Goal: Transaction & Acquisition: Obtain resource

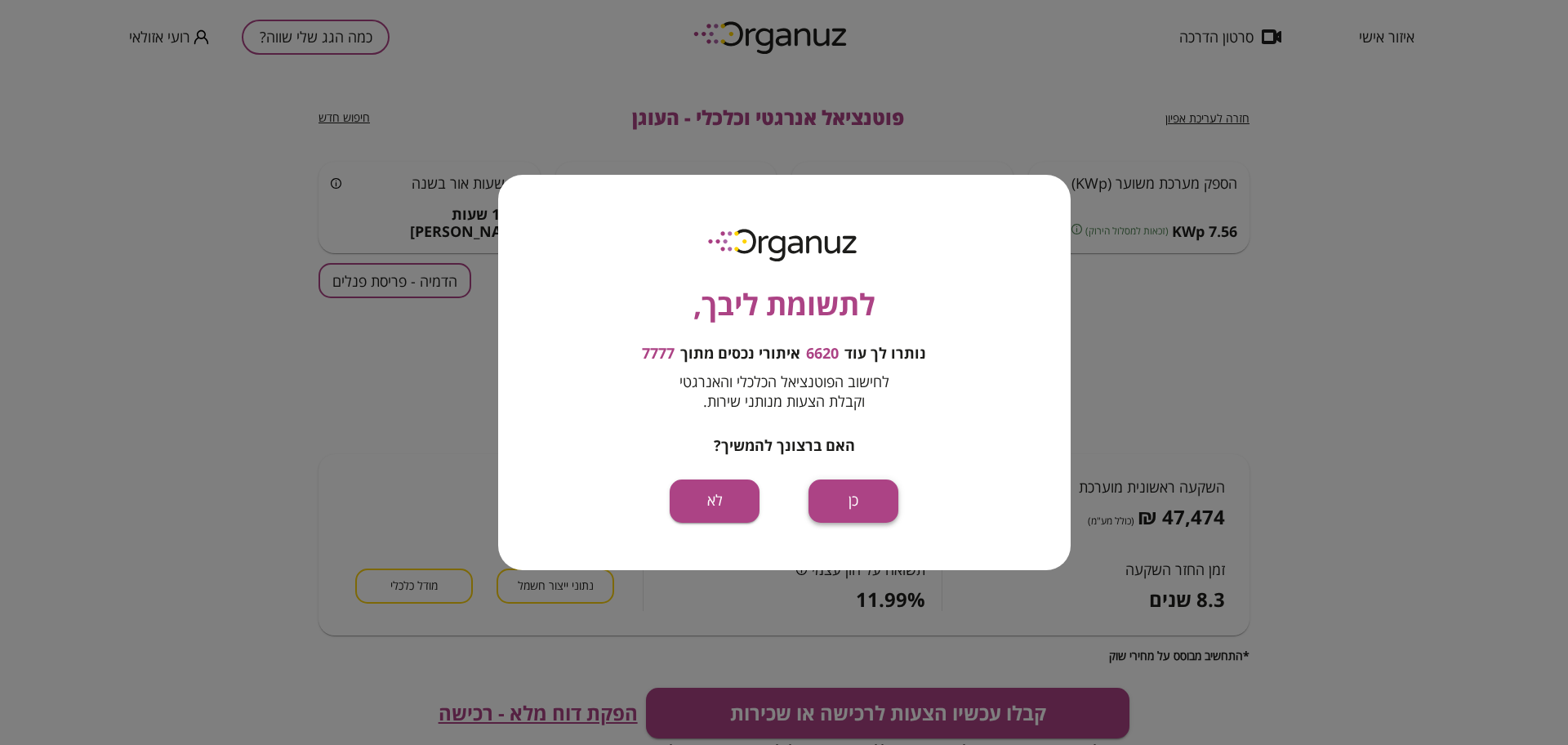
click at [853, 514] on button "כן" at bounding box center [853, 500] width 90 height 43
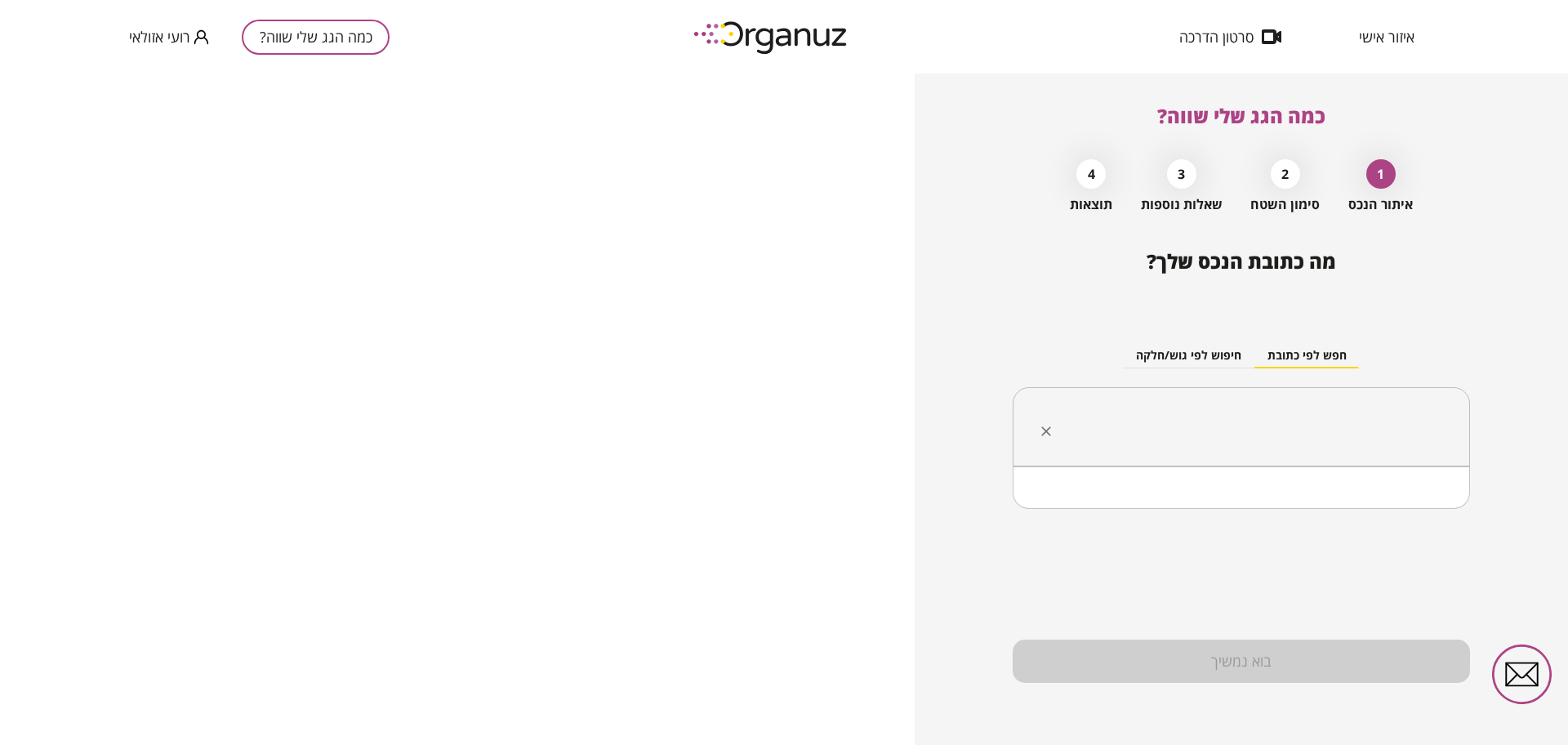
click at [1328, 416] on input "text" at bounding box center [1247, 427] width 406 height 41
paste input "**********"
click at [1429, 504] on li "האורנים 7 עפולה" at bounding box center [1241, 509] width 414 height 29
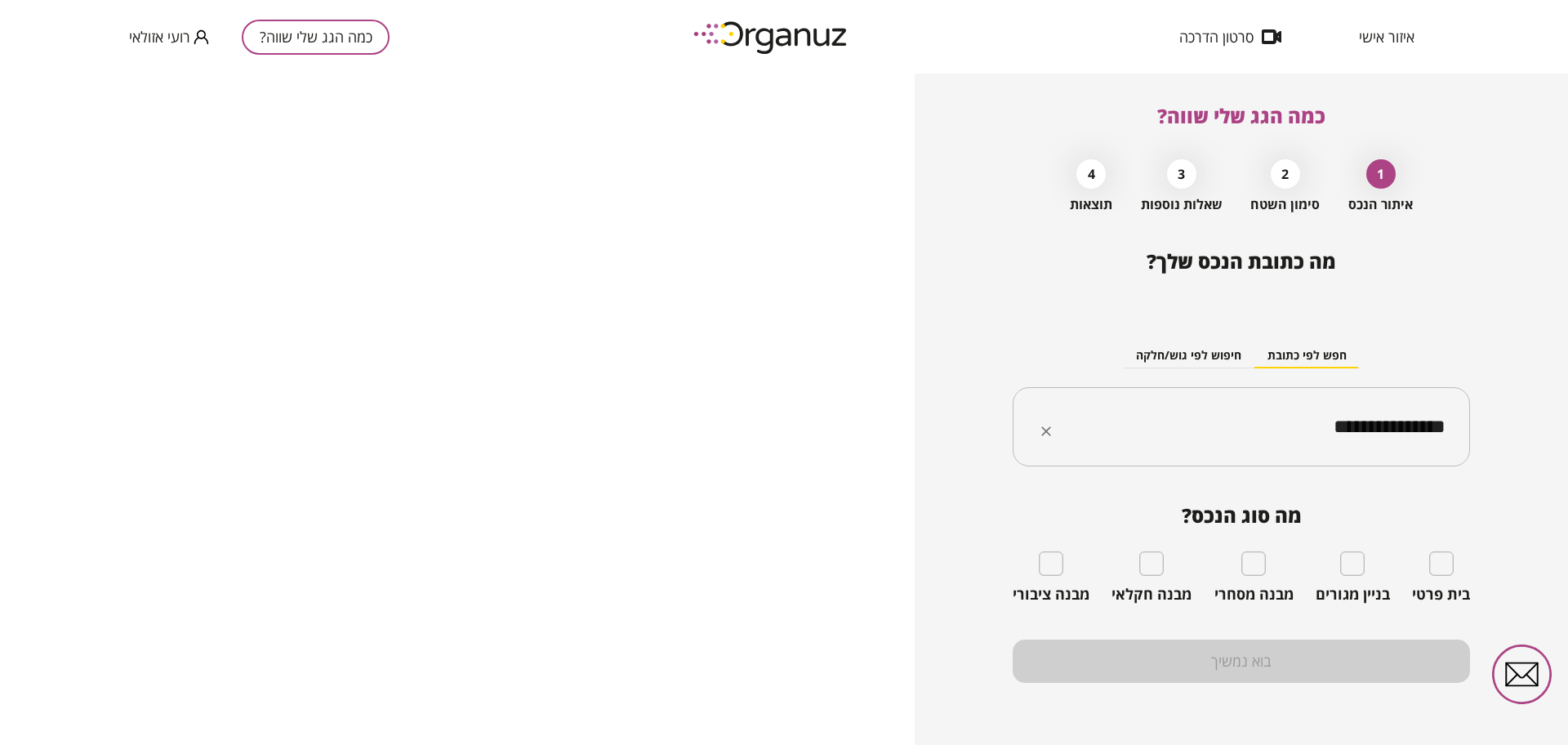
type input "**********"
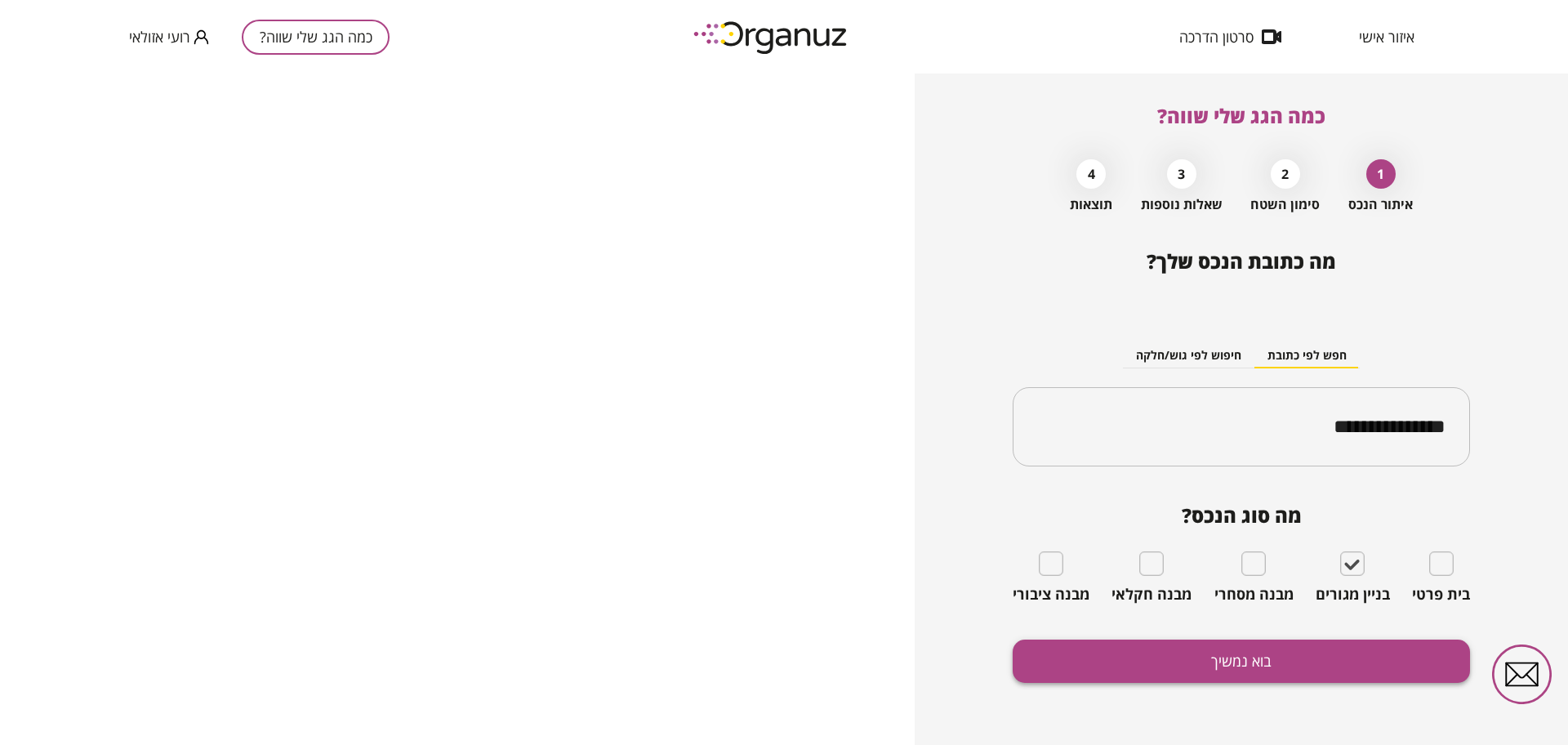
click at [1328, 644] on button "בוא נמשיך" at bounding box center [1241, 660] width 457 height 43
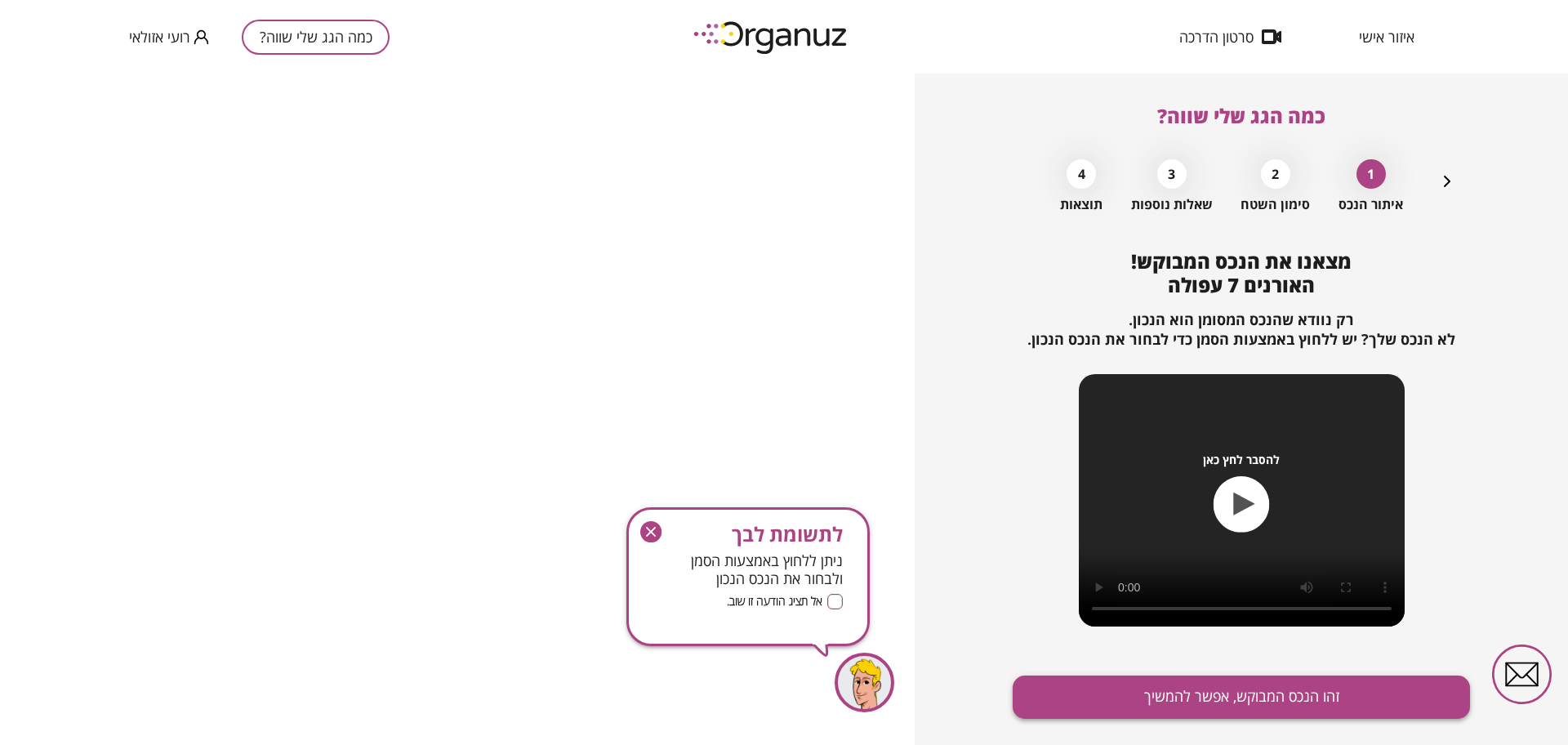
click at [1298, 690] on button "זהו הנכס המבוקש, אפשר להמשיך" at bounding box center [1241, 696] width 457 height 43
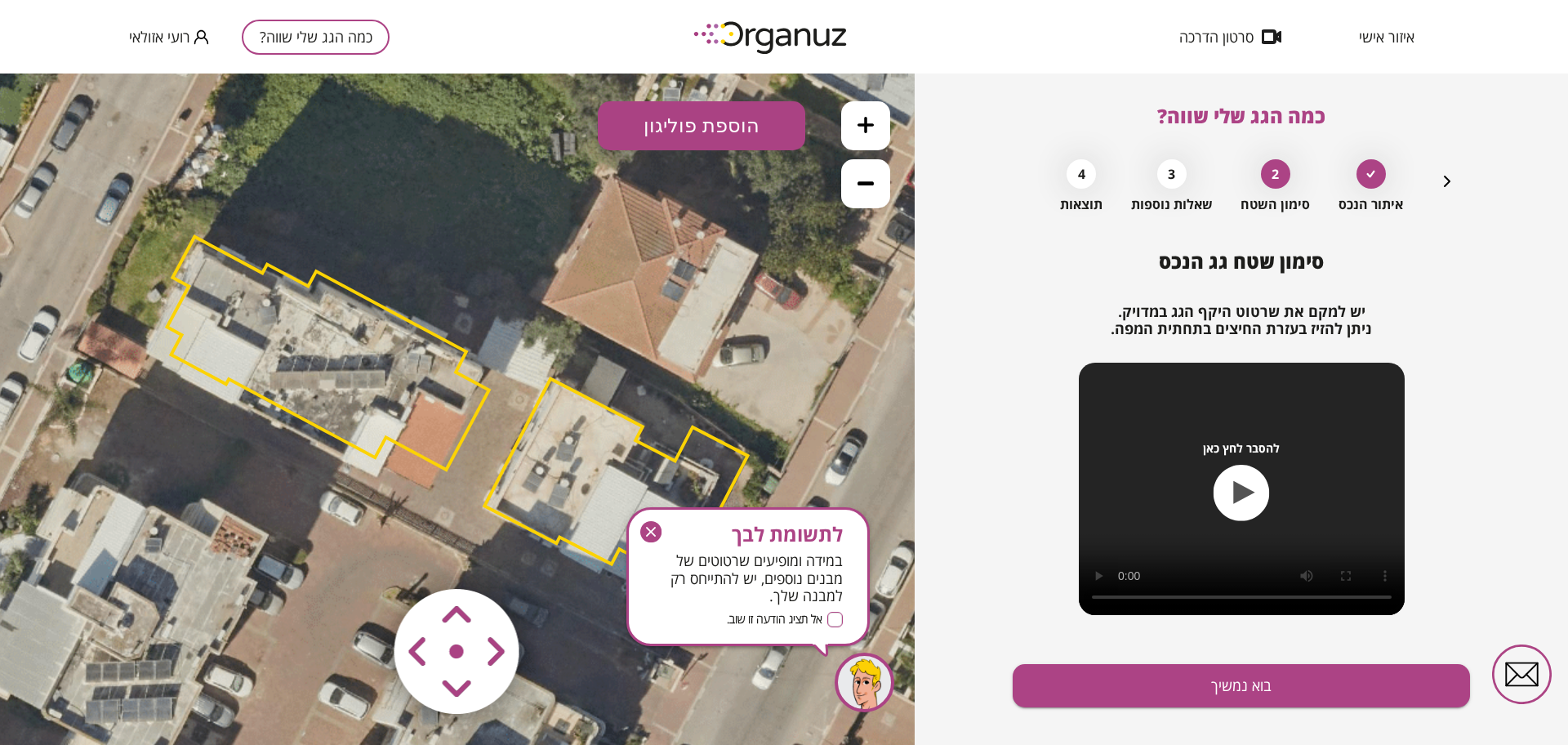
click at [656, 532] on icon "button" at bounding box center [650, 531] width 21 height 21
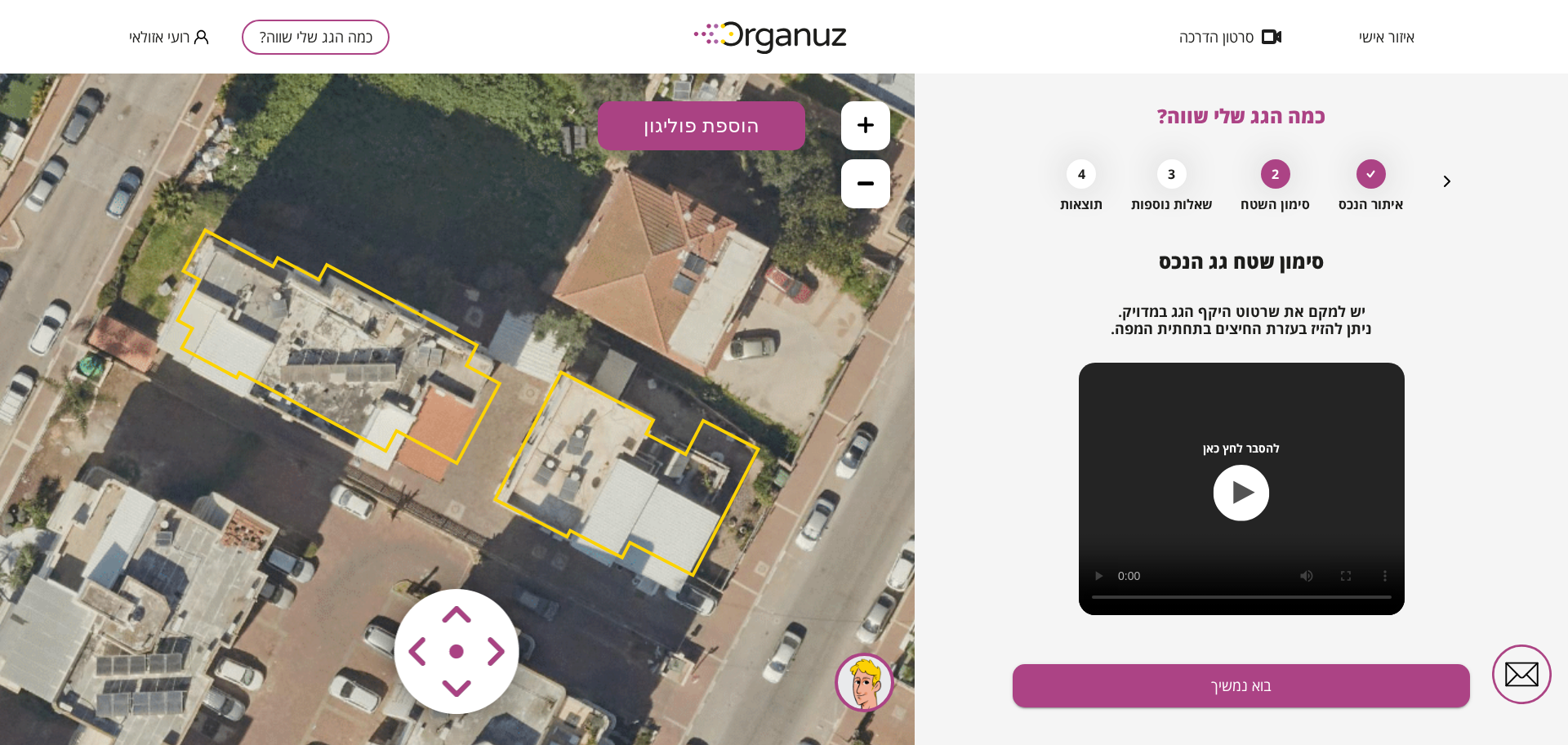
drag, startPoint x: 543, startPoint y: 388, endPoint x: 564, endPoint y: 367, distance: 29.7
click at [564, 367] on icon at bounding box center [470, 404] width 1801 height 1801
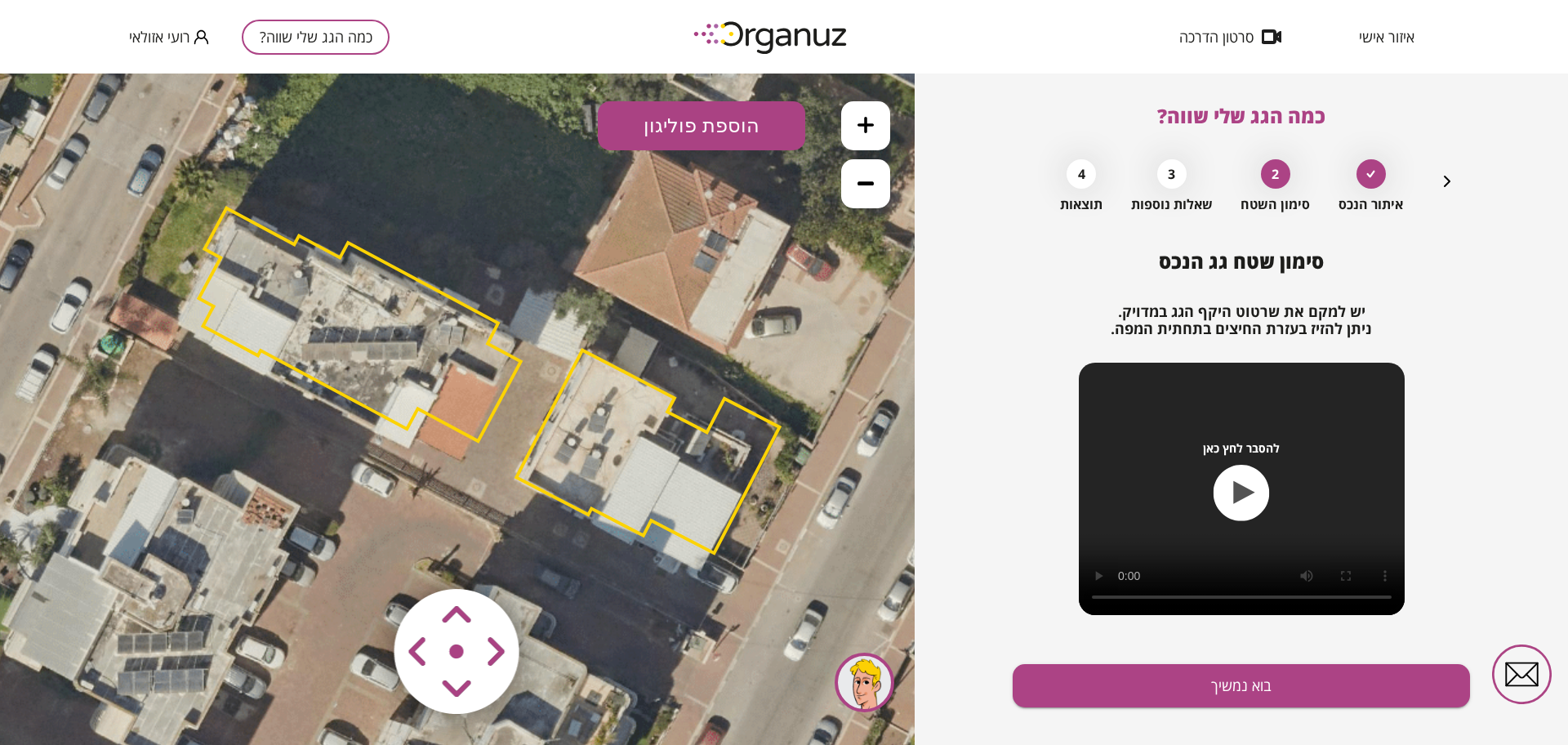
click at [410, 372] on polygon at bounding box center [359, 325] width 322 height 233
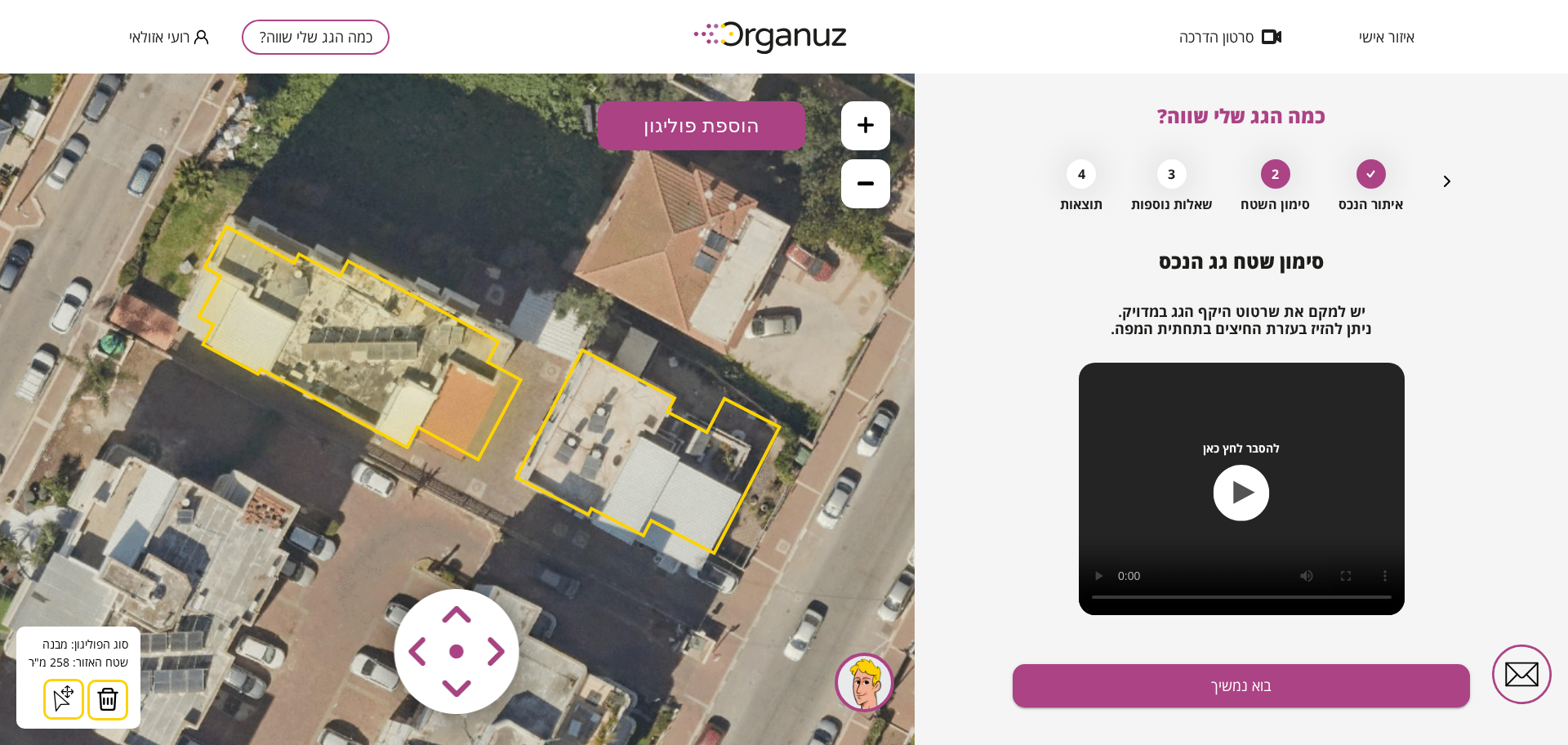
click at [360, 554] on area at bounding box center [360, 554] width 0 height 0
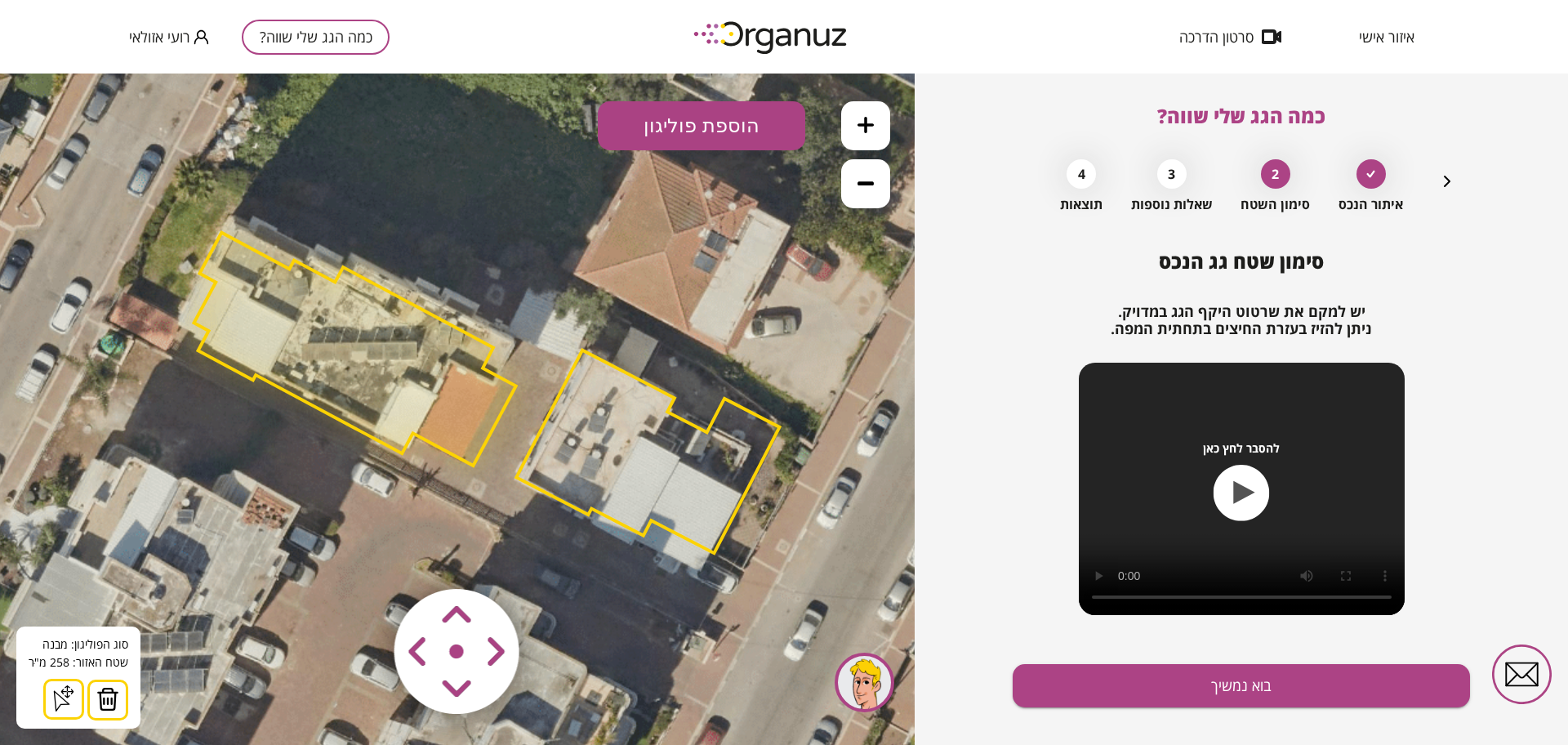
click at [360, 554] on area at bounding box center [360, 554] width 0 height 0
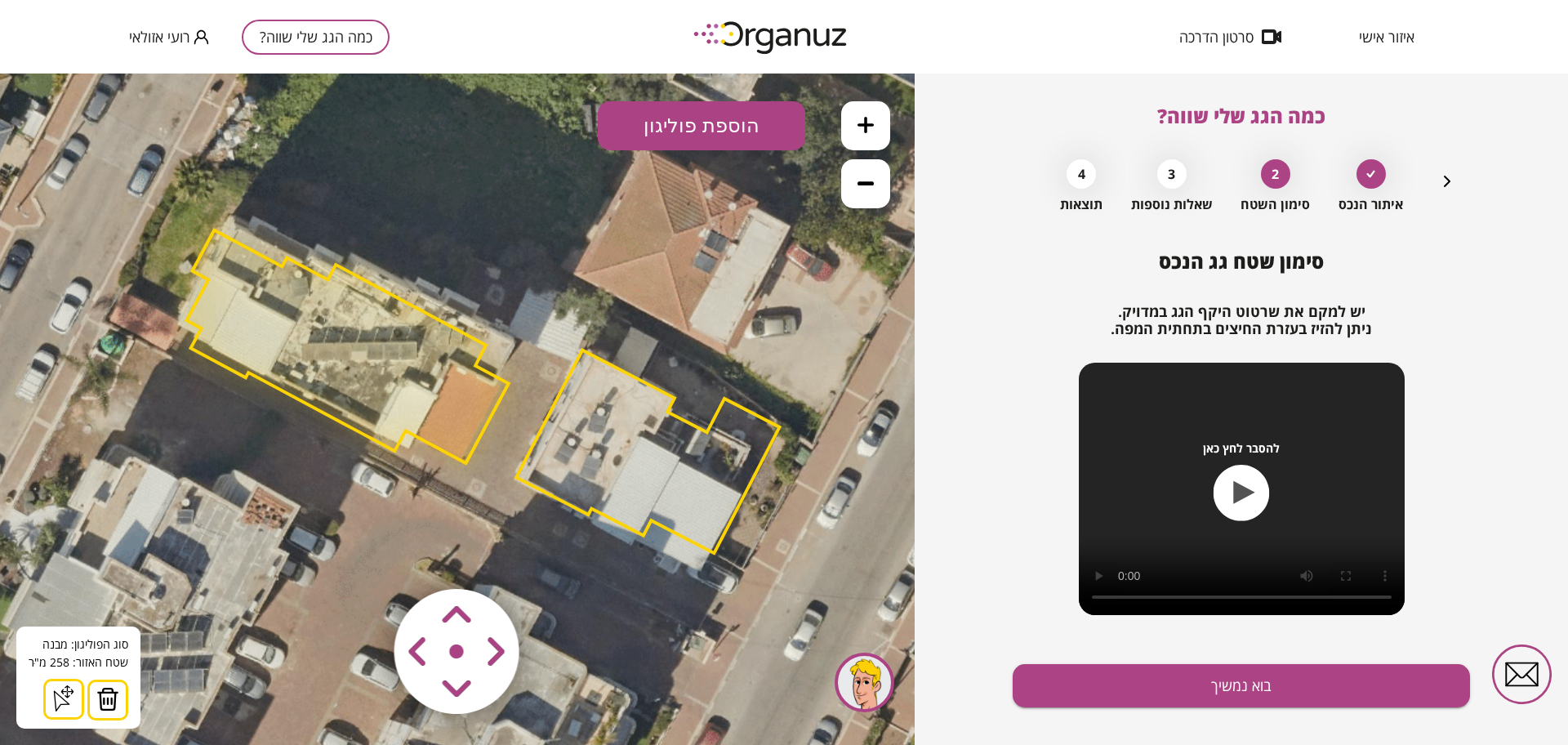
click at [360, 554] on area at bounding box center [360, 554] width 0 height 0
click at [865, 117] on icon at bounding box center [865, 124] width 16 height 16
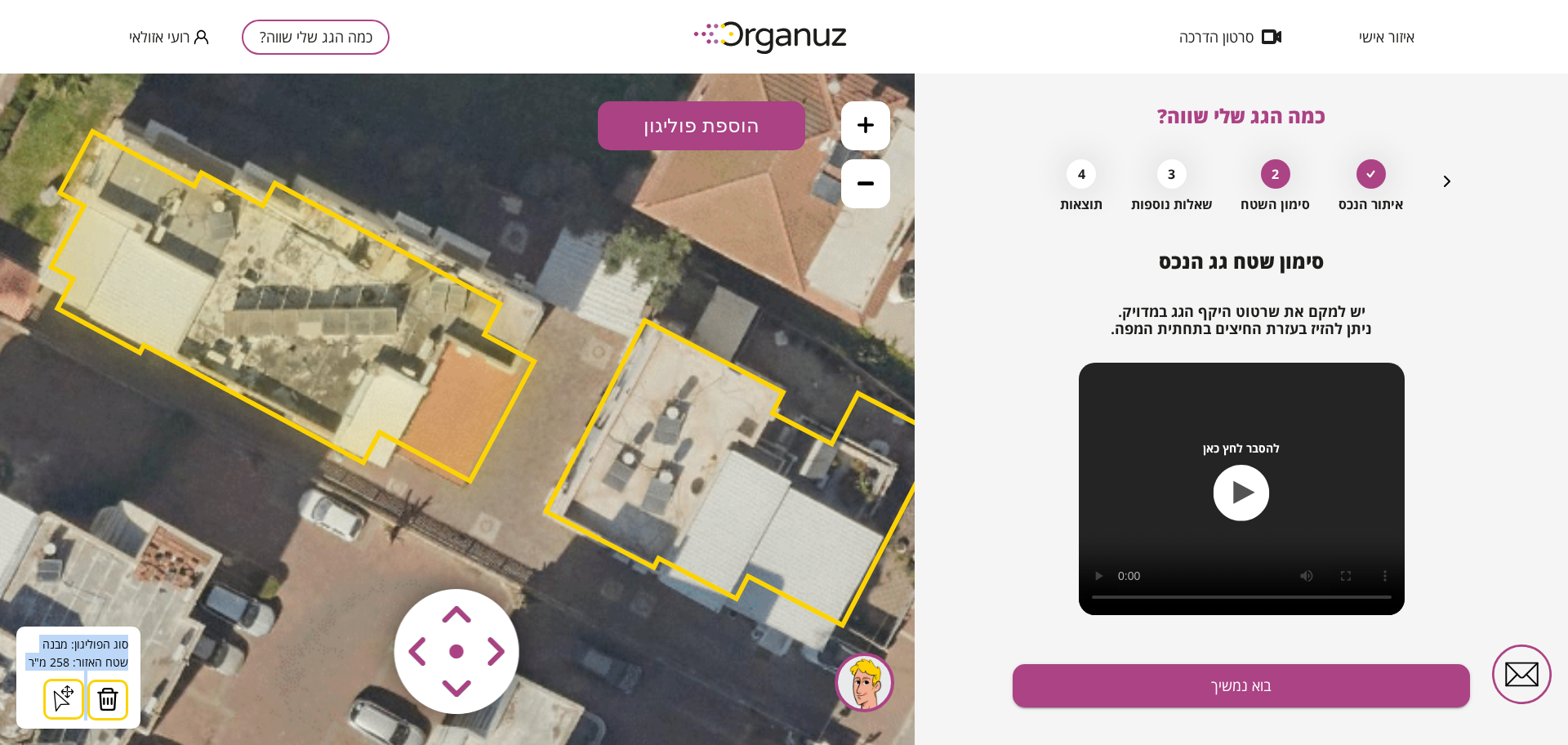
drag, startPoint x: 409, startPoint y: 600, endPoint x: 537, endPoint y: 536, distance: 143.1
click at [537, 536] on div ".st0 { fill: #FFFFFF; } 0" at bounding box center [457, 409] width 915 height 671
click at [502, 393] on polygon at bounding box center [293, 303] width 483 height 350
click at [97, 695] on img at bounding box center [108, 699] width 23 height 24
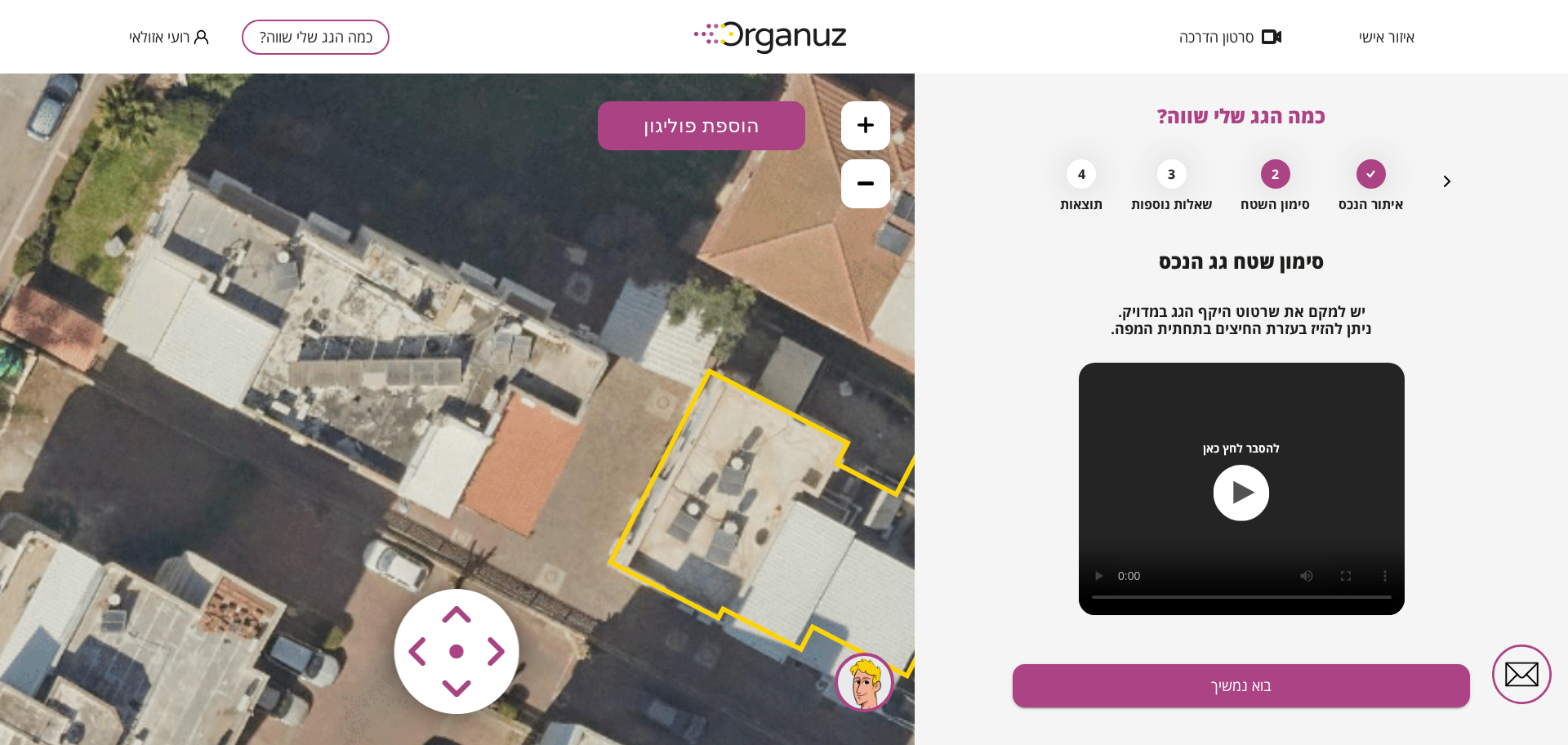
drag, startPoint x: 256, startPoint y: 549, endPoint x: 299, endPoint y: 581, distance: 53.6
click at [299, 581] on icon at bounding box center [573, 419] width 2701 height 2702
click at [702, 116] on button "הוספת פוליגון" at bounding box center [701, 125] width 208 height 49
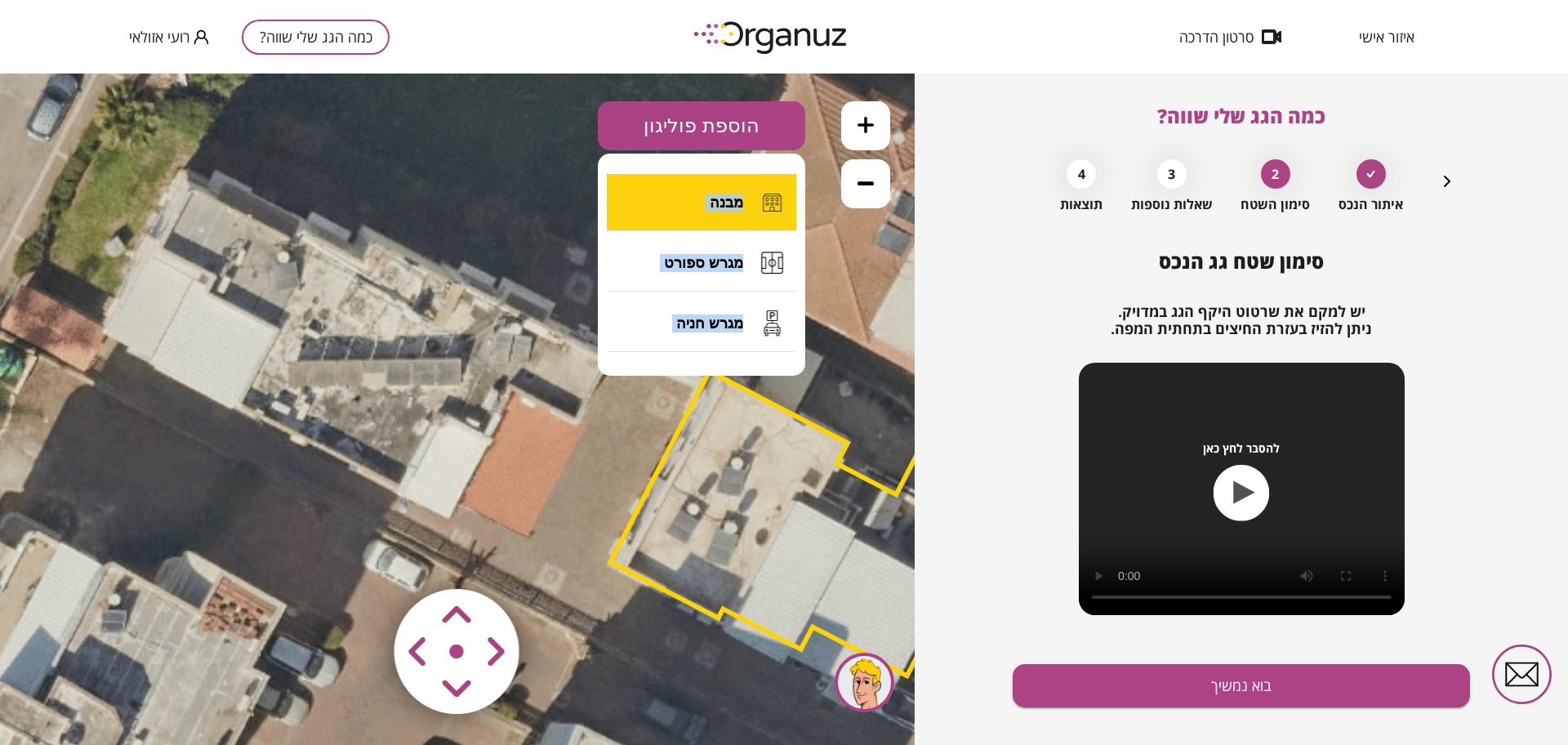
click at [732, 203] on span "מבנה" at bounding box center [726, 202] width 34 height 18
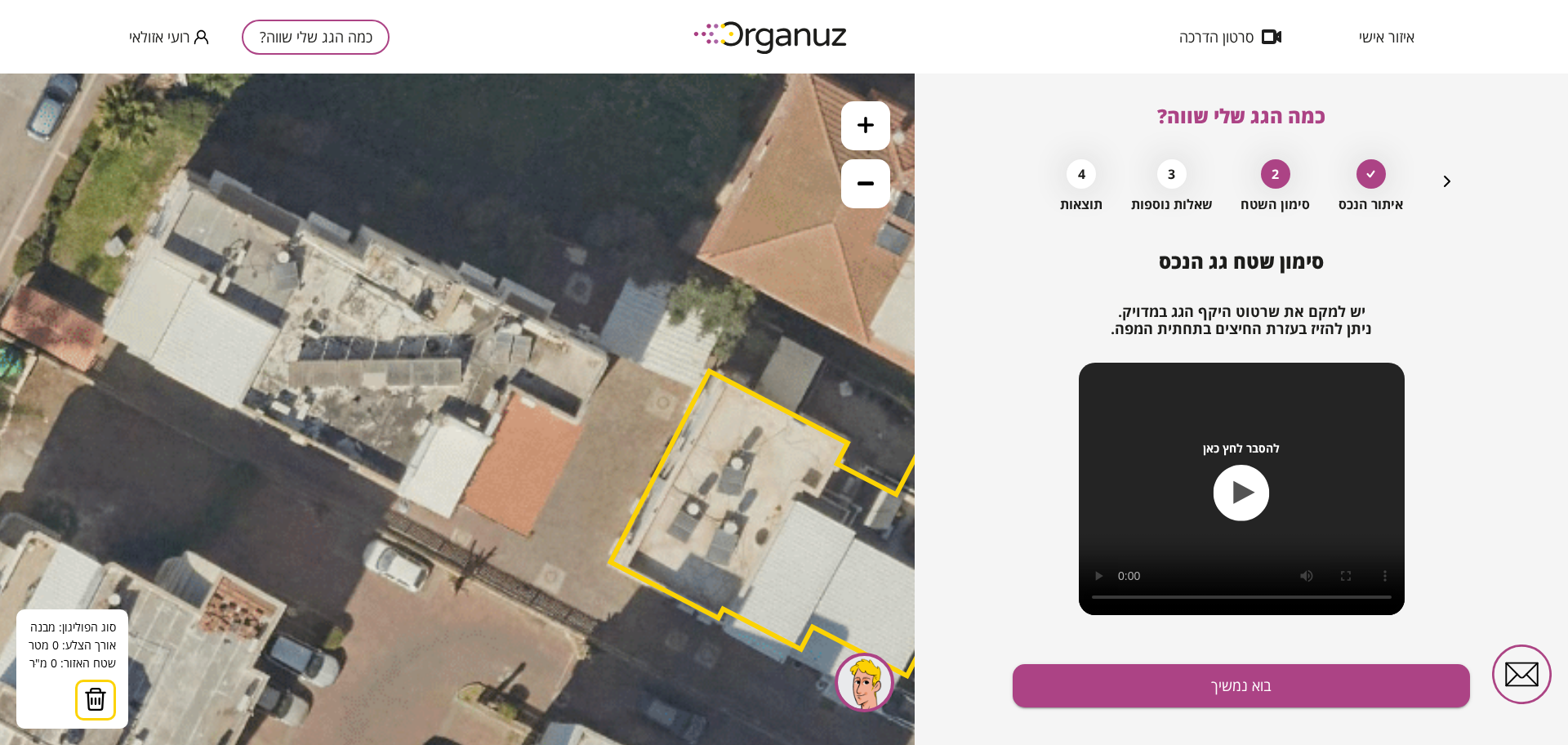
click at [441, 415] on icon at bounding box center [573, 419] width 2701 height 2702
click at [488, 440] on icon at bounding box center [573, 419] width 2701 height 2702
click at [515, 389] on polygon at bounding box center [478, 414] width 72 height 50
click at [583, 423] on polygon at bounding box center [511, 414] width 140 height 50
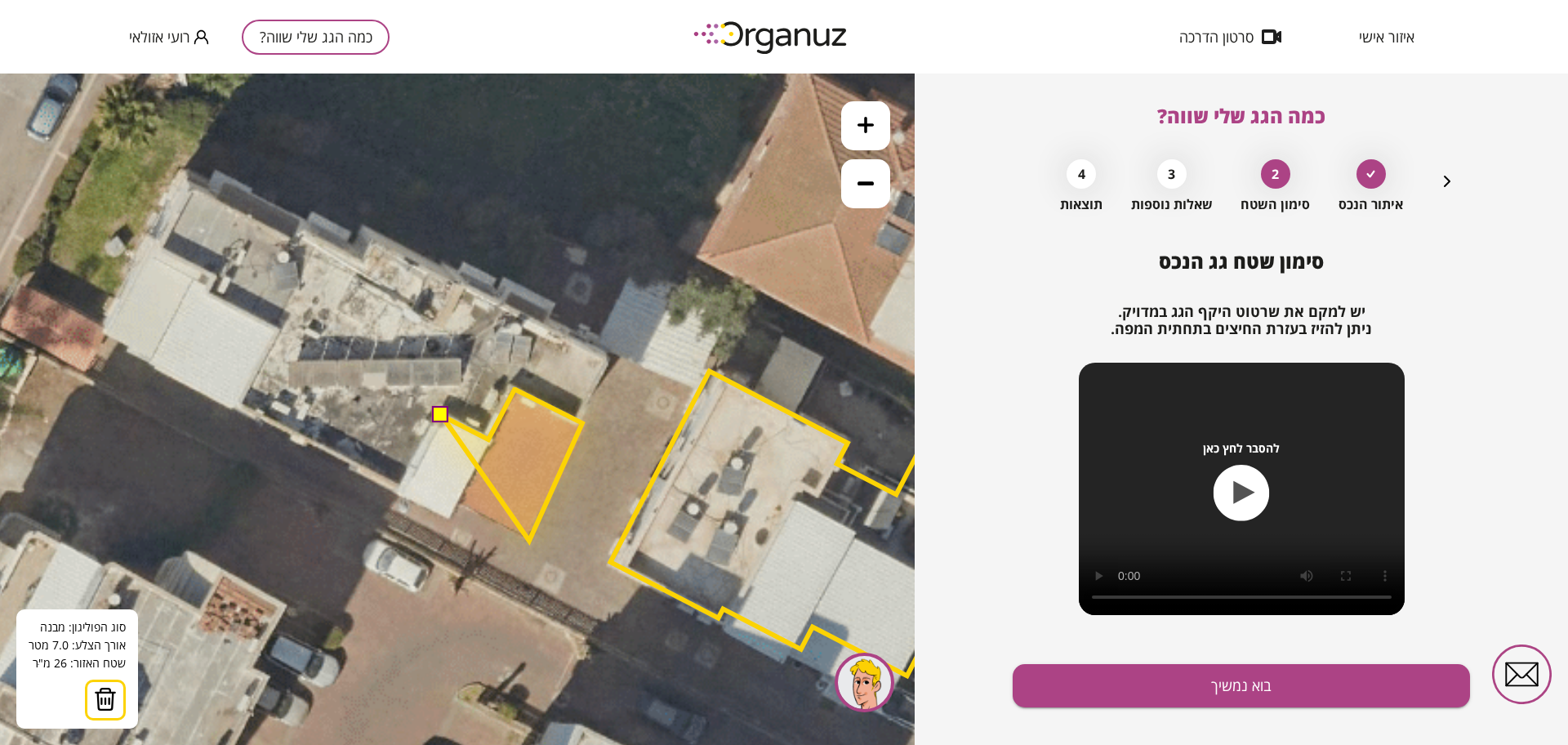
click at [529, 540] on polygon at bounding box center [511, 465] width 140 height 151
click at [461, 505] on polygon at bounding box center [511, 465] width 140 height 151
click at [451, 520] on polygon at bounding box center [511, 465] width 140 height 151
click at [399, 494] on polygon at bounding box center [491, 465] width 183 height 151
click at [442, 413] on button at bounding box center [441, 415] width 16 height 16
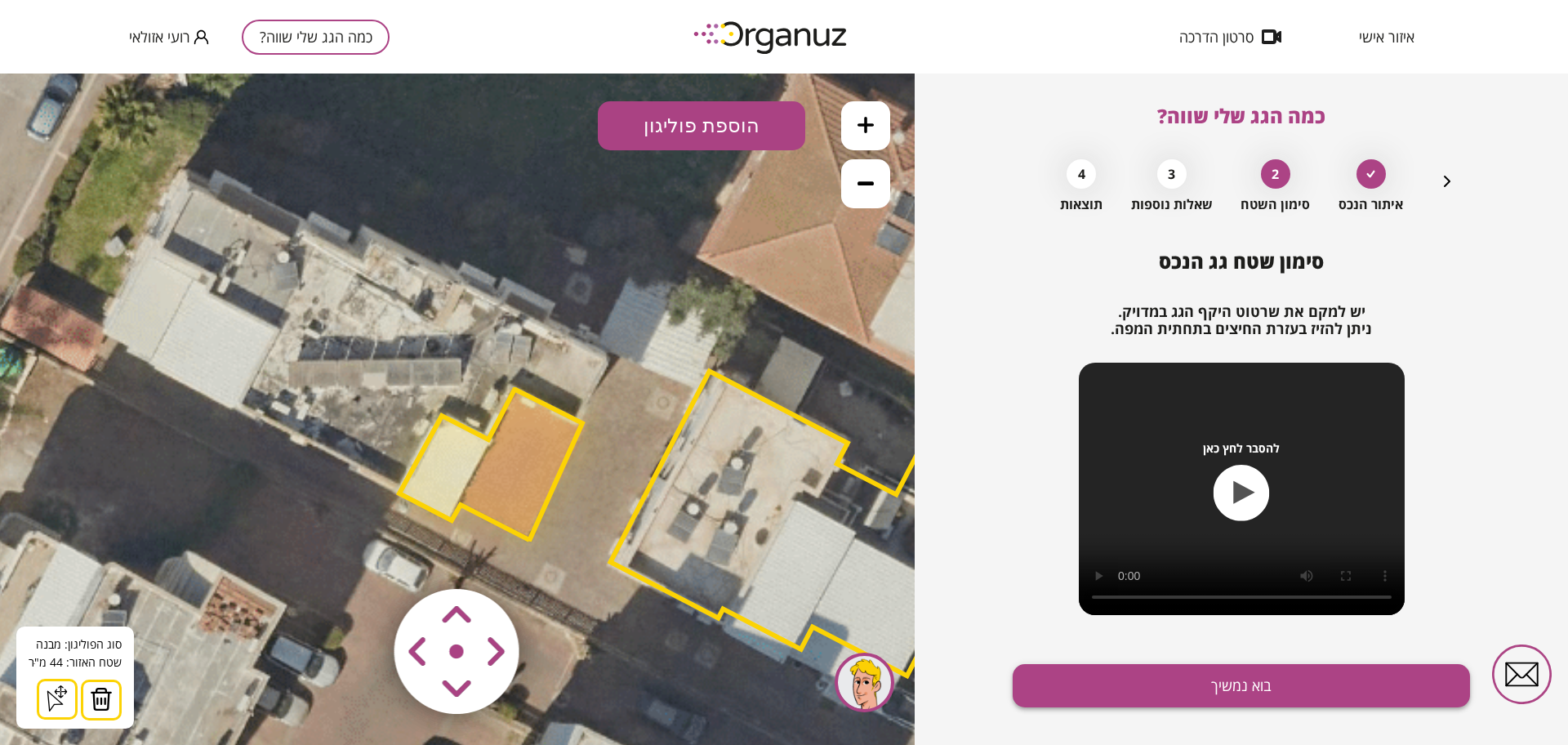
click at [1154, 675] on button "בוא נמשיך" at bounding box center [1241, 685] width 457 height 43
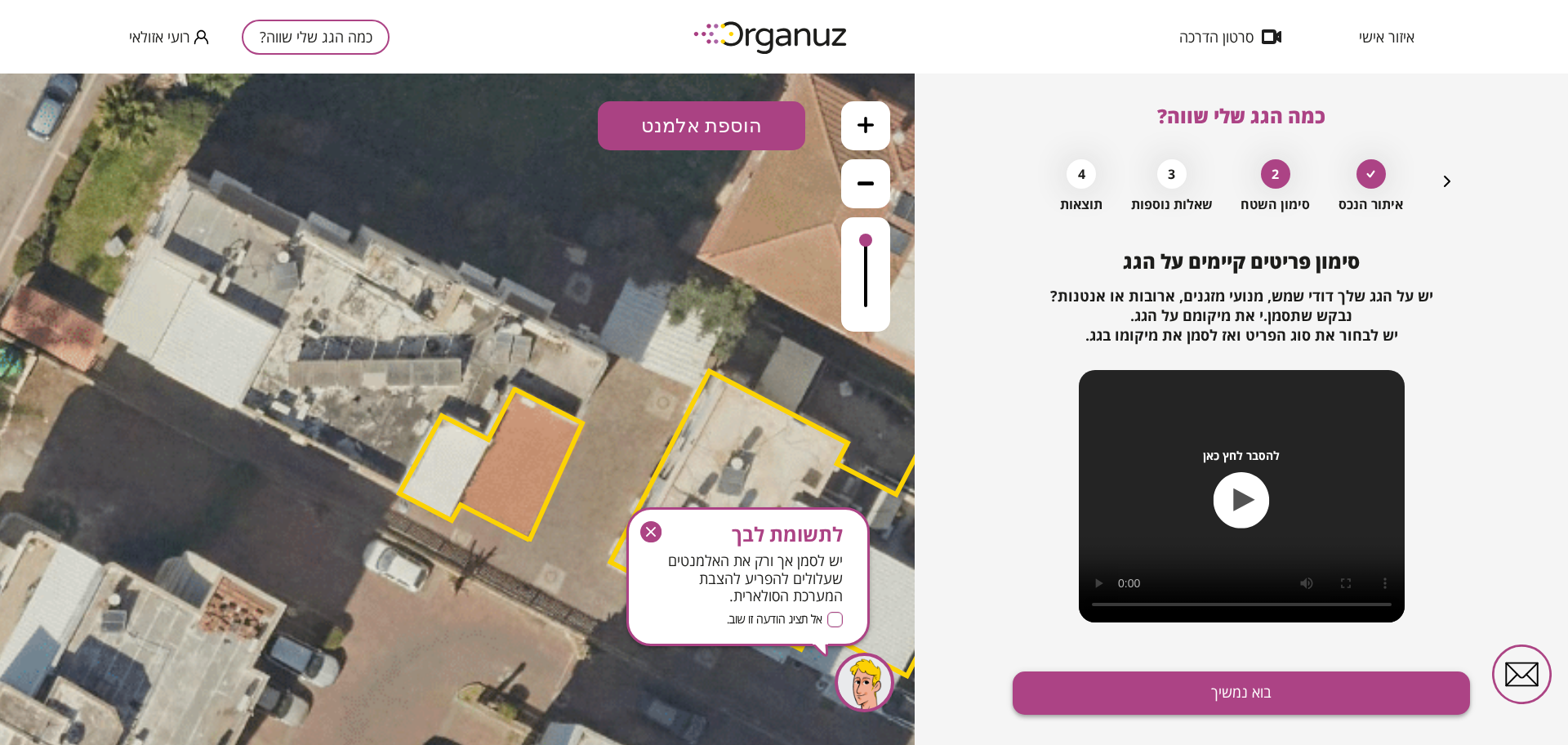
click at [1157, 689] on button "בוא נמשיך" at bounding box center [1241, 692] width 457 height 43
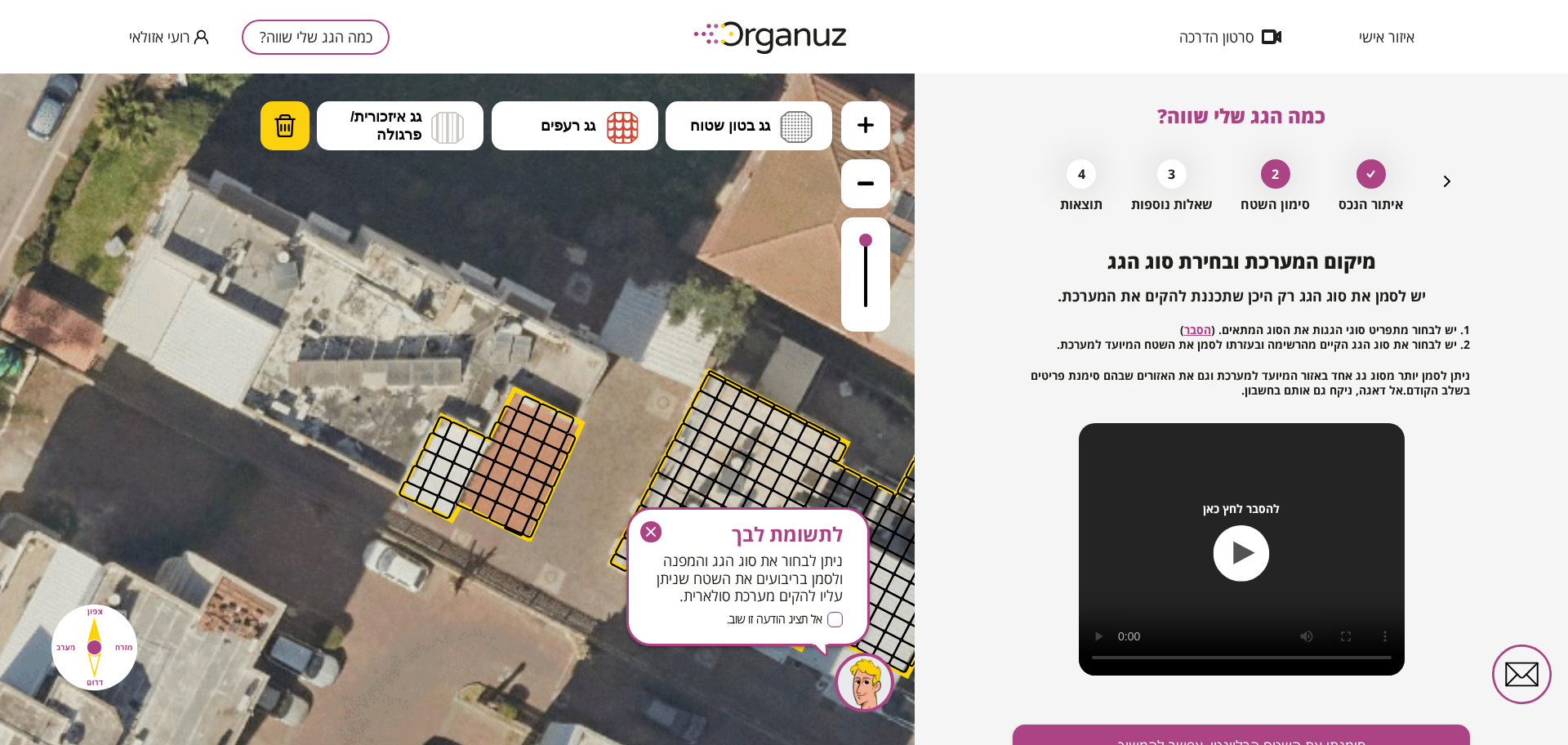
click at [288, 135] on img at bounding box center [284, 125] width 23 height 24
click at [1437, 172] on icon "button" at bounding box center [1446, 181] width 19 height 19
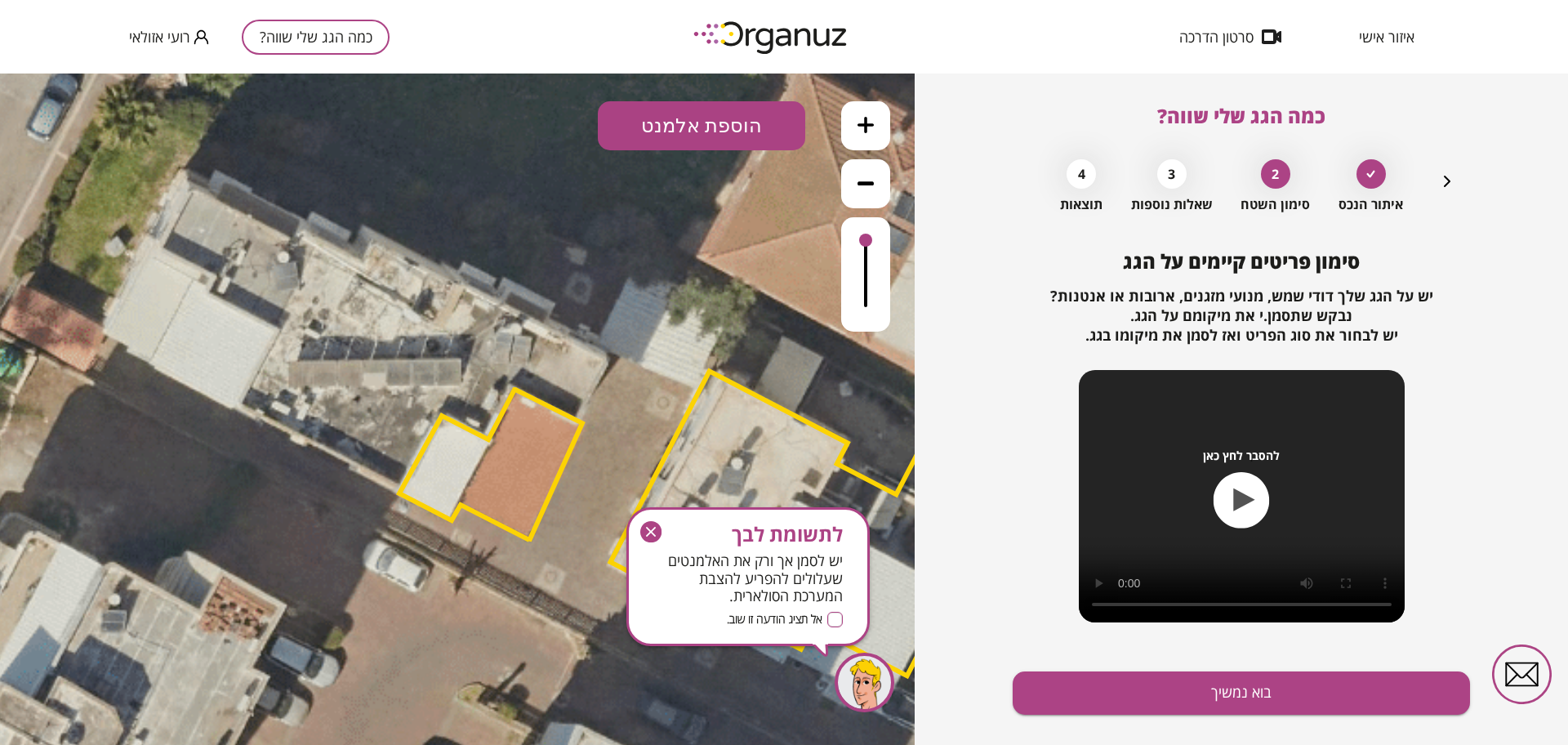
click at [504, 438] on polygon at bounding box center [491, 465] width 183 height 151
click at [504, 450] on polygon at bounding box center [492, 465] width 183 height 151
click at [658, 538] on icon "button" at bounding box center [650, 531] width 21 height 21
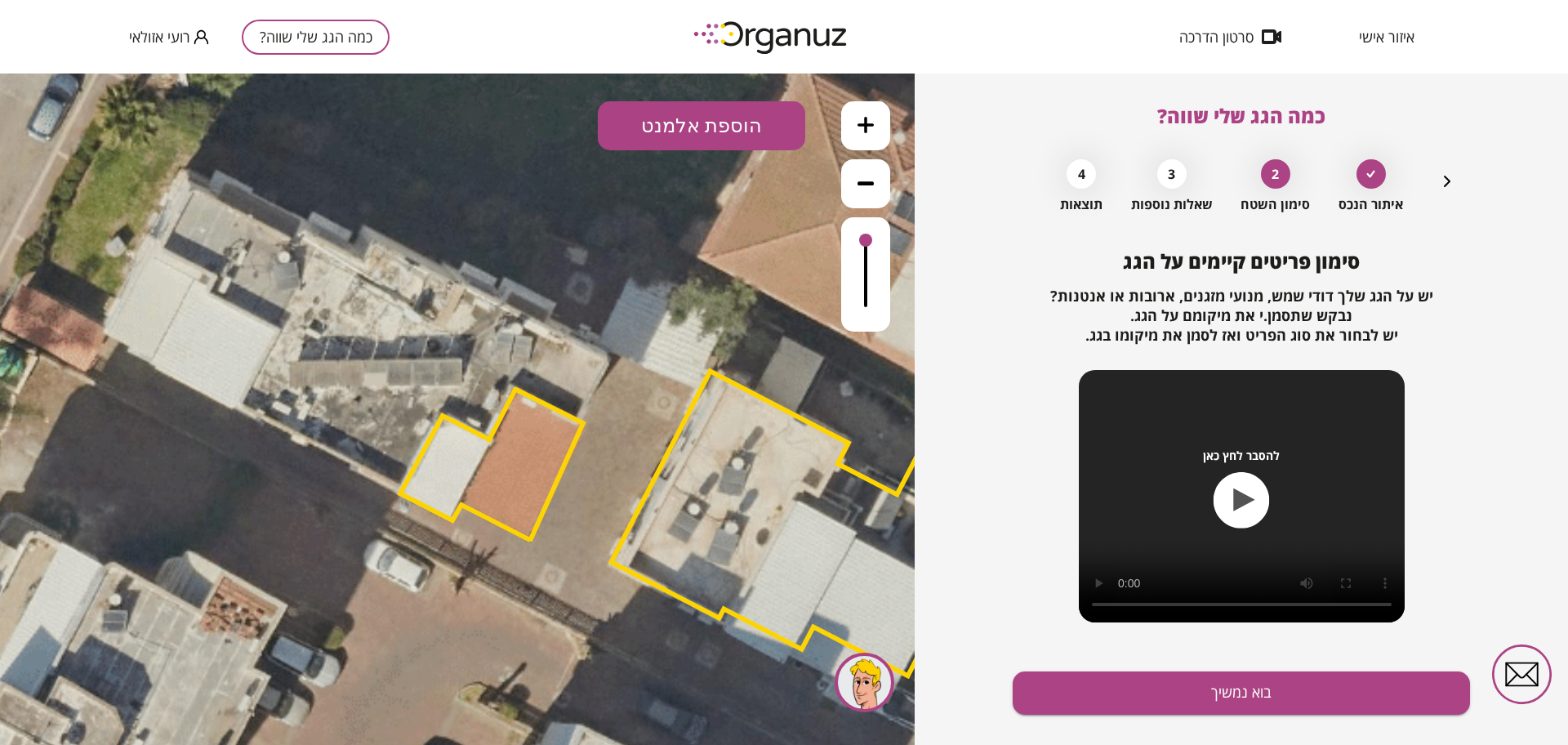
click at [1449, 180] on icon "button" at bounding box center [1446, 181] width 19 height 19
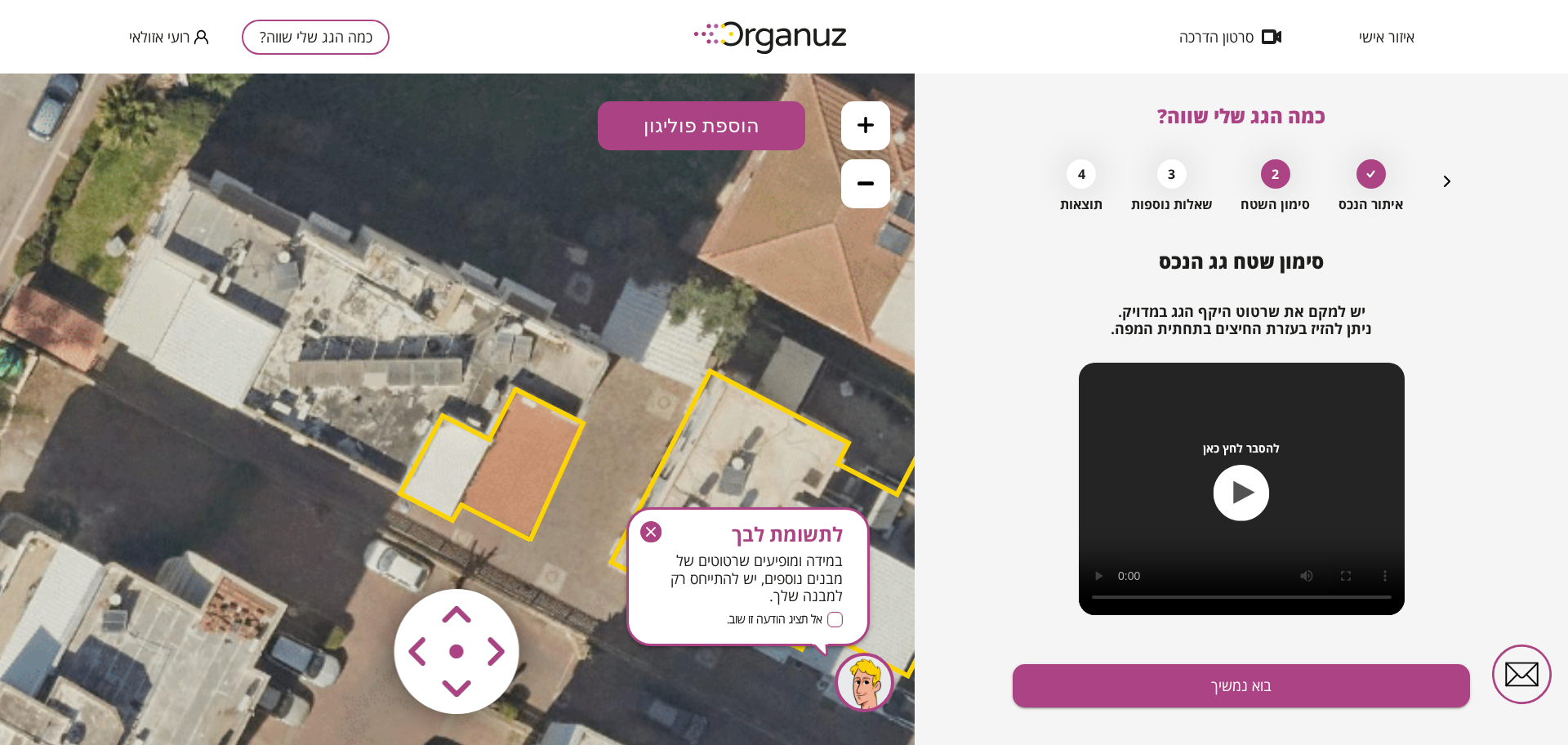
click at [468, 492] on polygon at bounding box center [492, 465] width 183 height 151
click at [468, 492] on polygon at bounding box center [492, 464] width 183 height 151
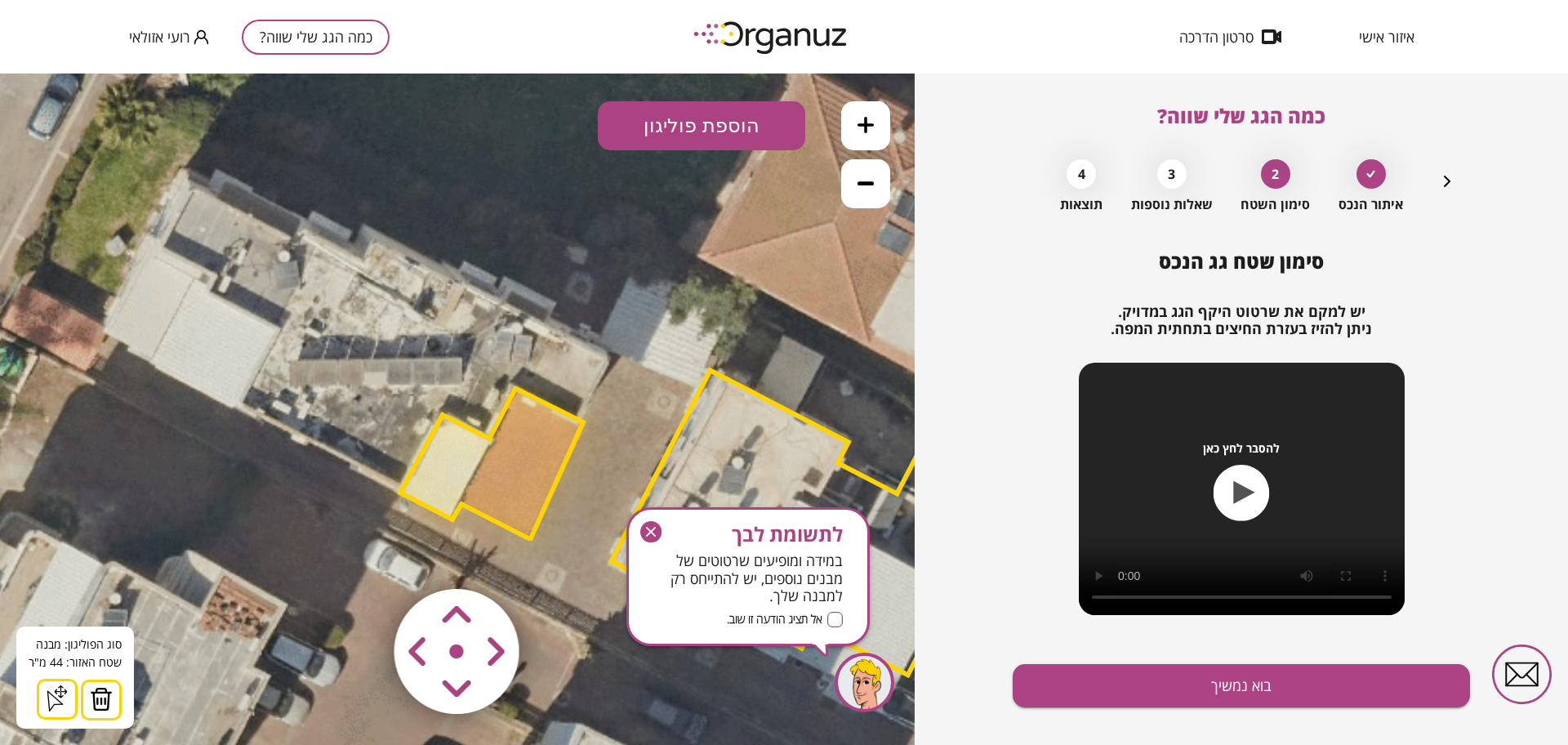
click at [497, 475] on polygon at bounding box center [492, 464] width 183 height 151
click at [97, 700] on img at bounding box center [101, 699] width 23 height 24
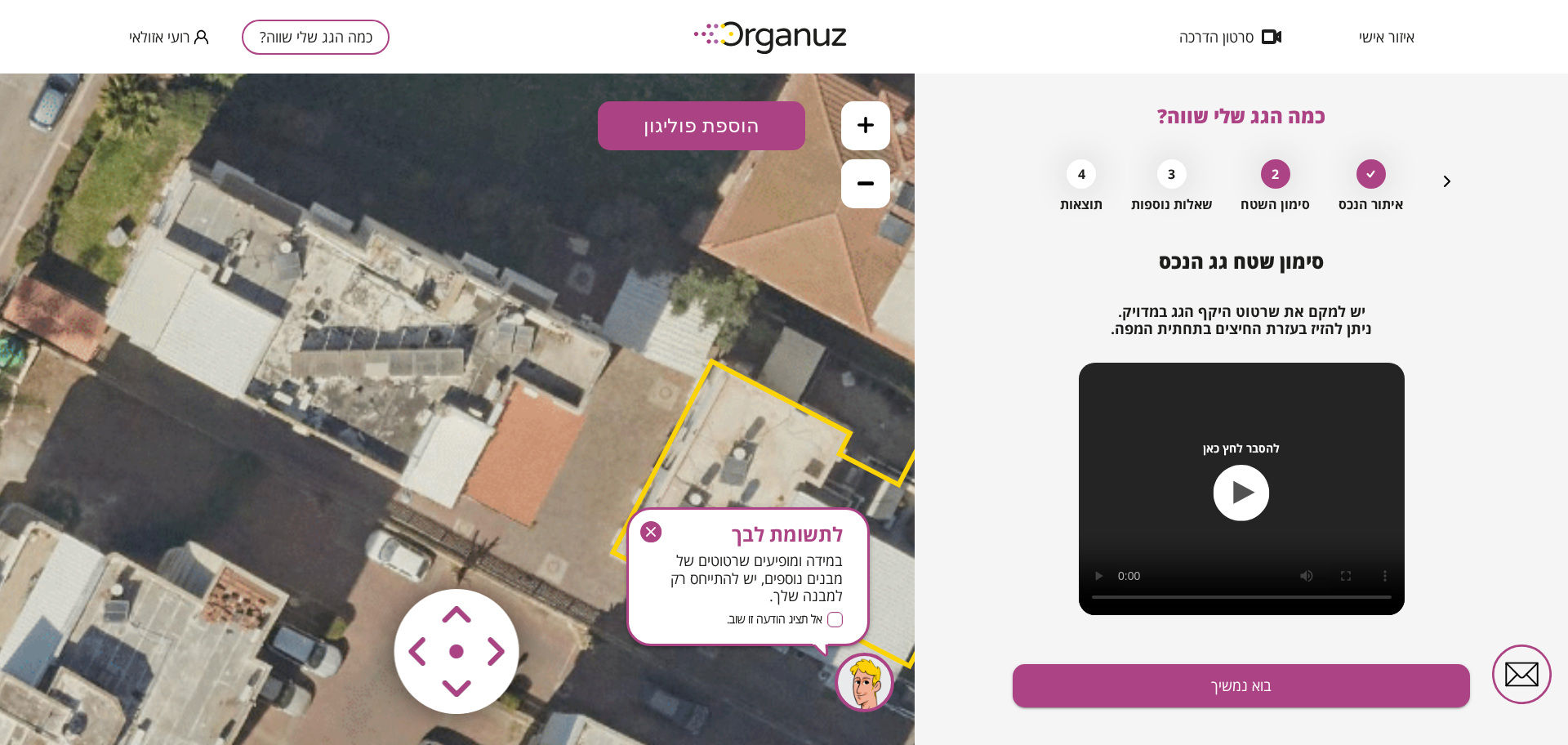
drag, startPoint x: 428, startPoint y: 320, endPoint x: 431, endPoint y: 273, distance: 47.1
click at [431, 273] on icon at bounding box center [575, 409] width 2701 height 2702
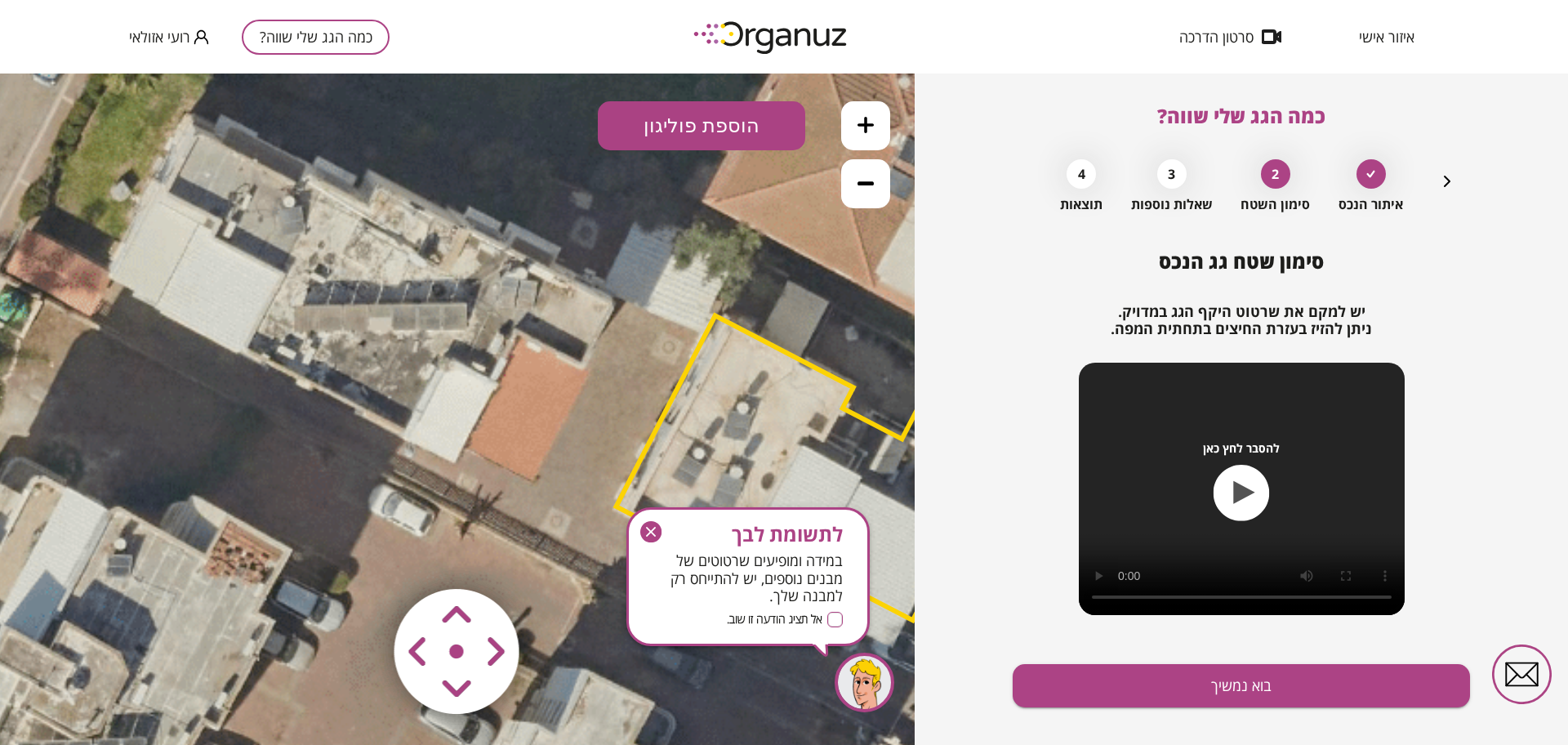
click at [670, 125] on button "הוספת פוליגון" at bounding box center [701, 125] width 208 height 49
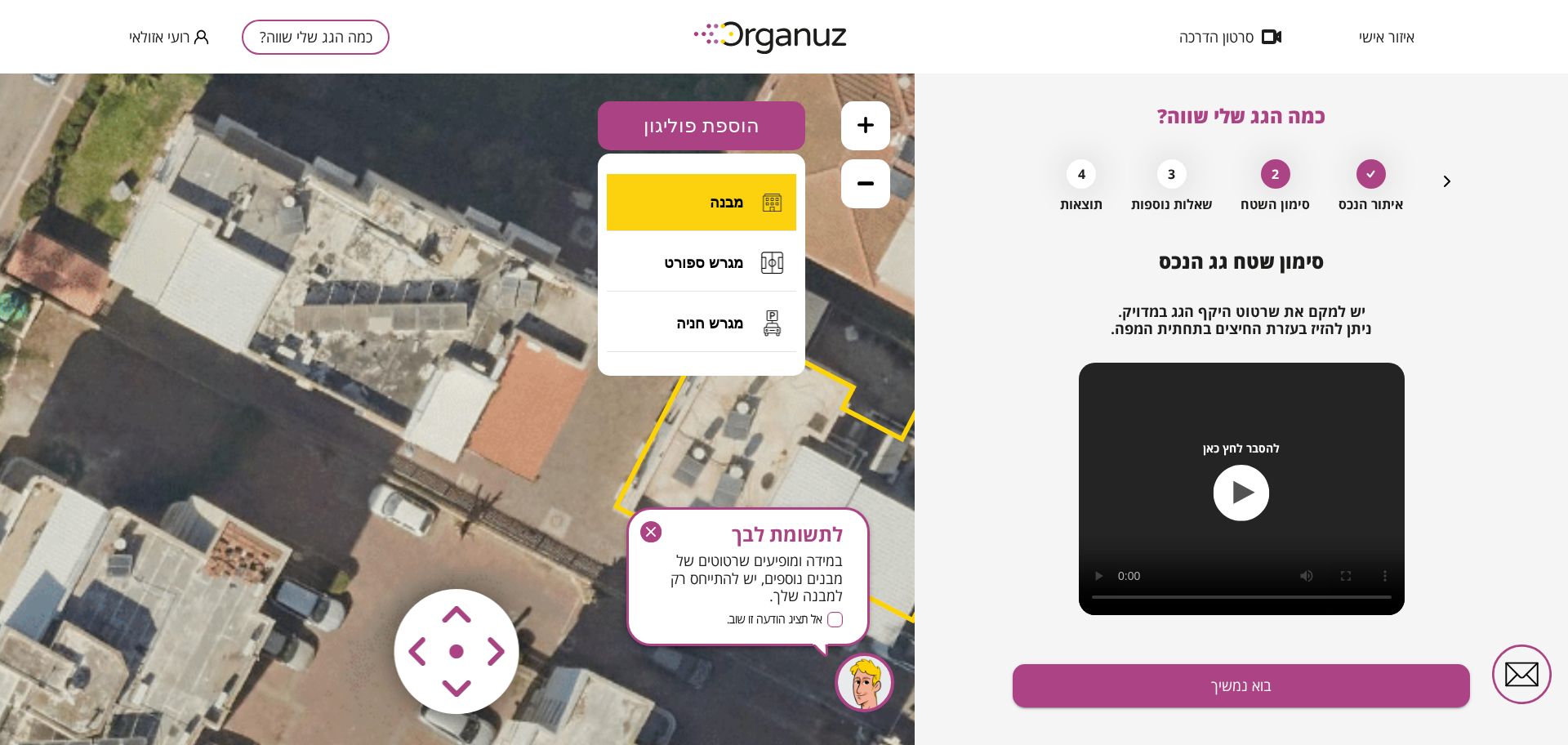
click at [665, 202] on button "מבנה" at bounding box center [701, 203] width 189 height 57
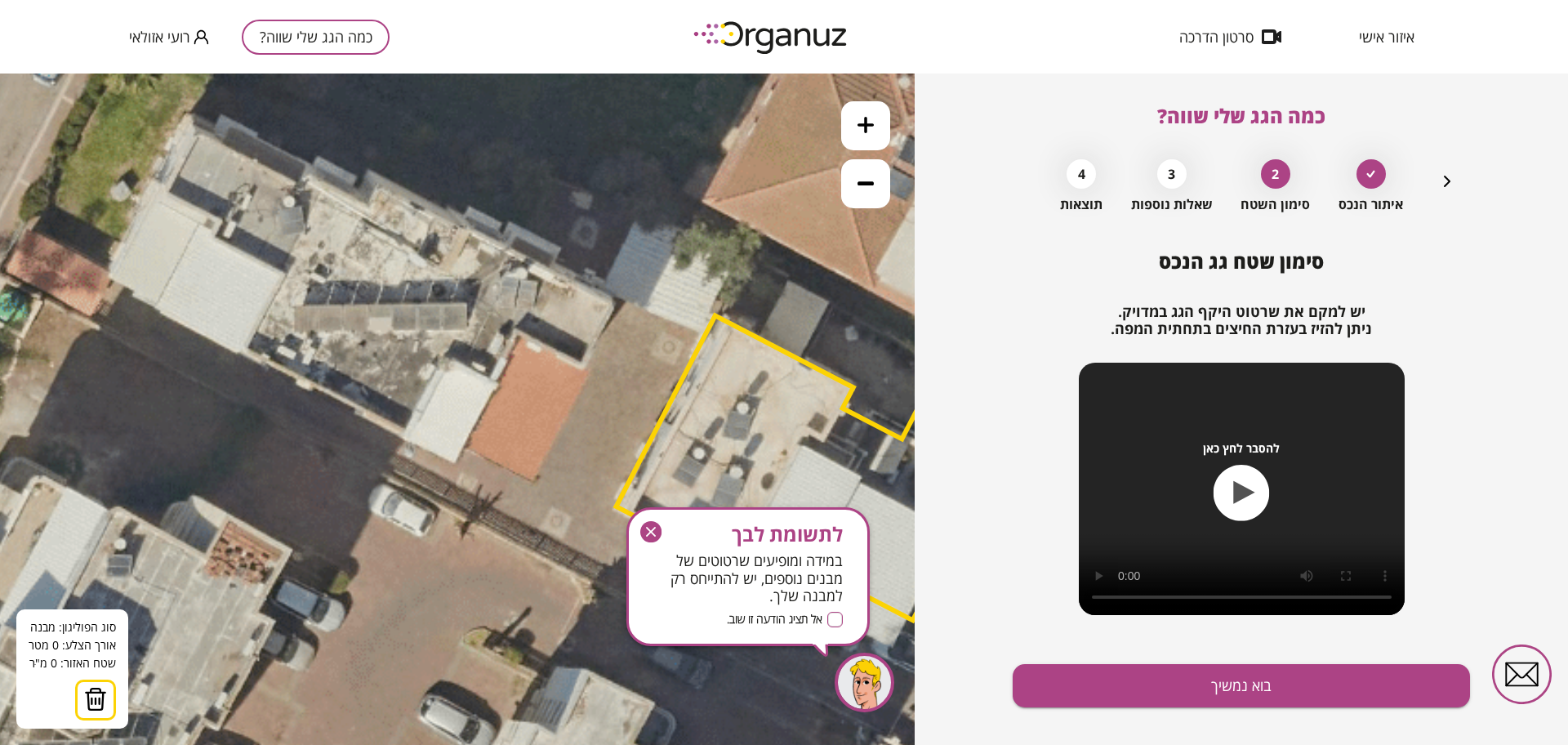
click at [454, 358] on icon at bounding box center [578, 363] width 2701 height 2702
click at [496, 379] on icon at bounding box center [578, 363] width 2701 height 2702
click at [520, 330] on polygon at bounding box center [487, 354] width 66 height 48
click at [594, 368] on polygon at bounding box center [524, 354] width 140 height 48
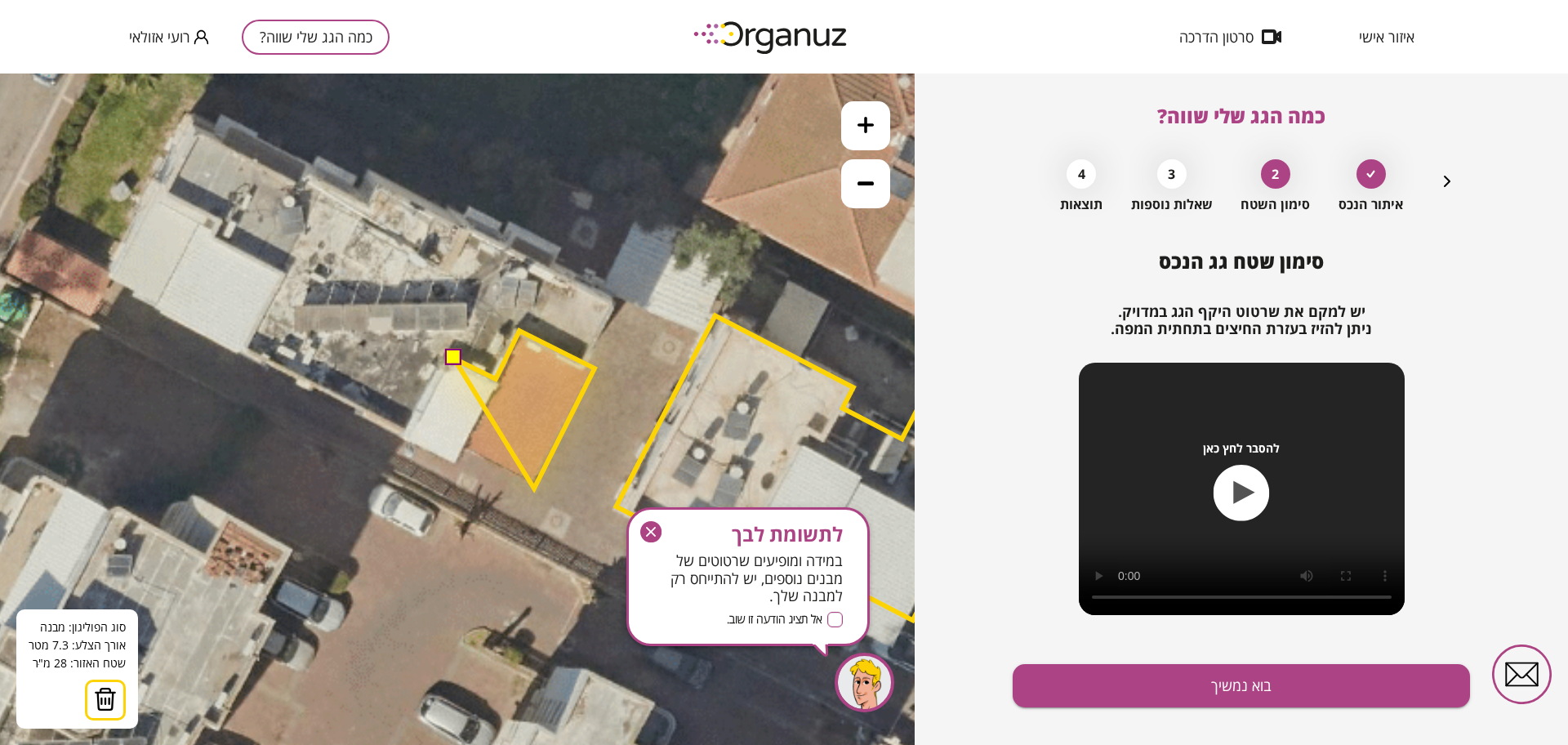
click at [534, 489] on polygon at bounding box center [524, 409] width 140 height 157
click at [467, 452] on polygon at bounding box center [524, 409] width 140 height 157
click at [457, 470] on polygon at bounding box center [524, 409] width 140 height 157
click at [404, 442] on polygon at bounding box center [499, 409] width 190 height 157
click at [443, 360] on polygon at bounding box center [499, 409] width 190 height 157
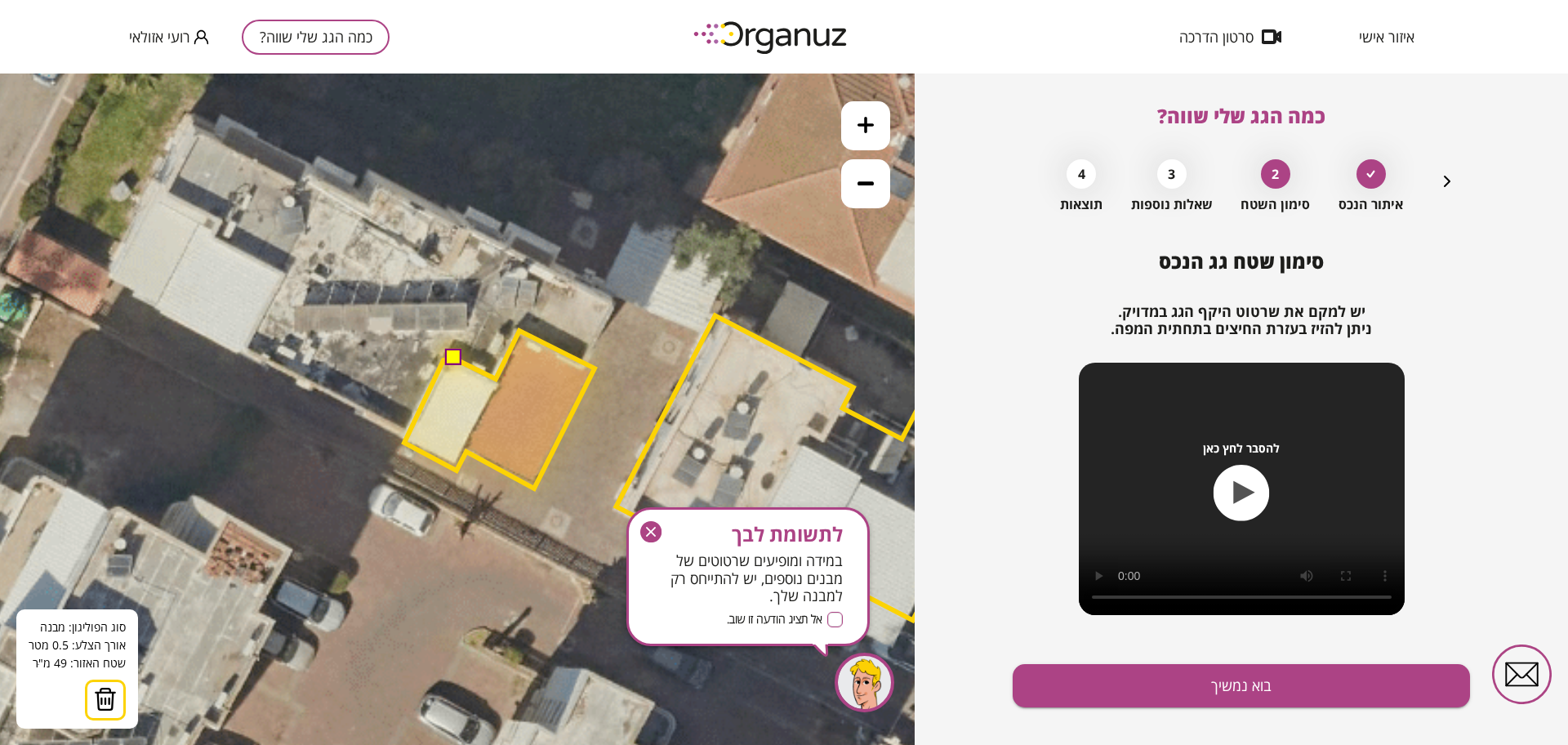
click at [456, 361] on button at bounding box center [452, 357] width 16 height 16
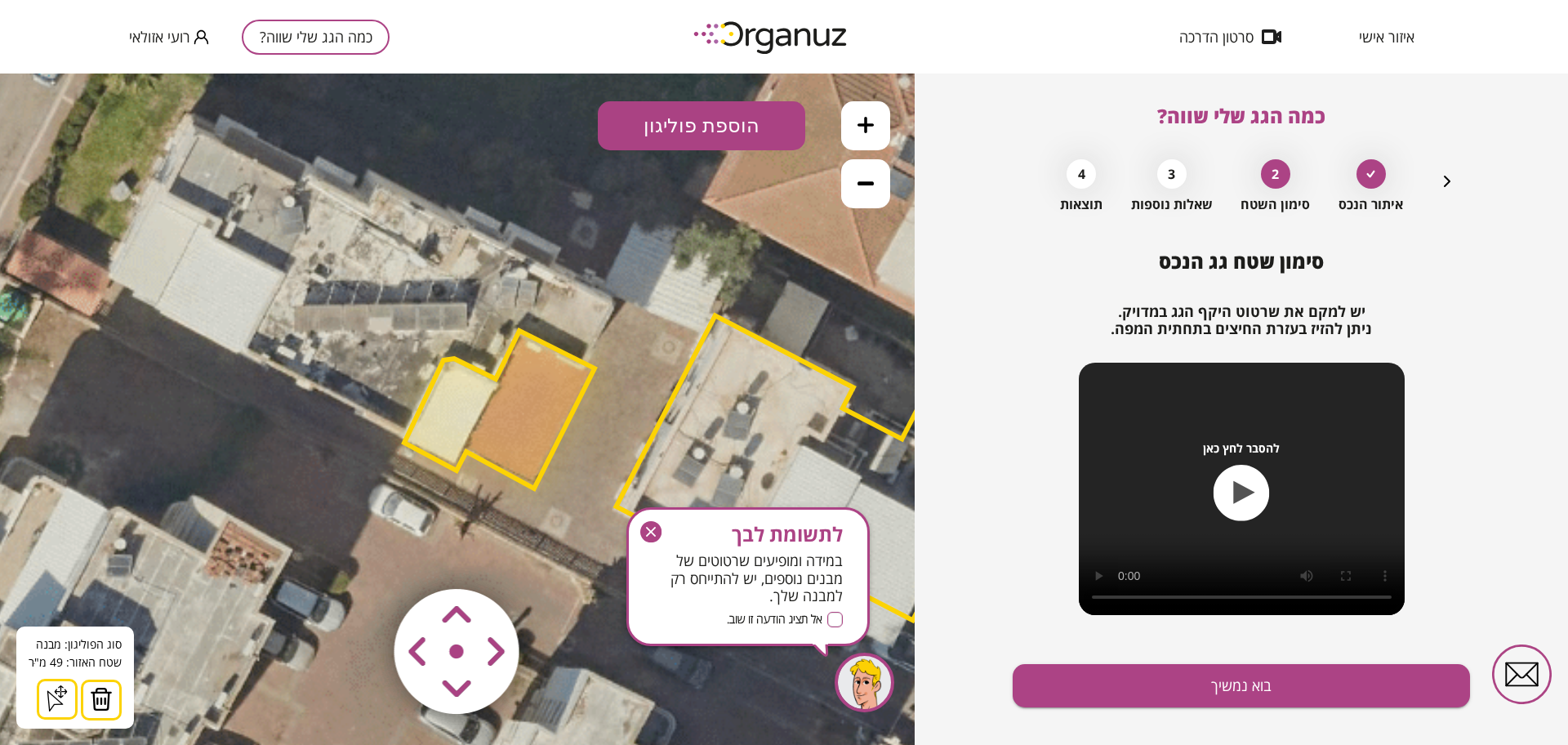
click at [661, 530] on icon "button" at bounding box center [650, 531] width 21 height 21
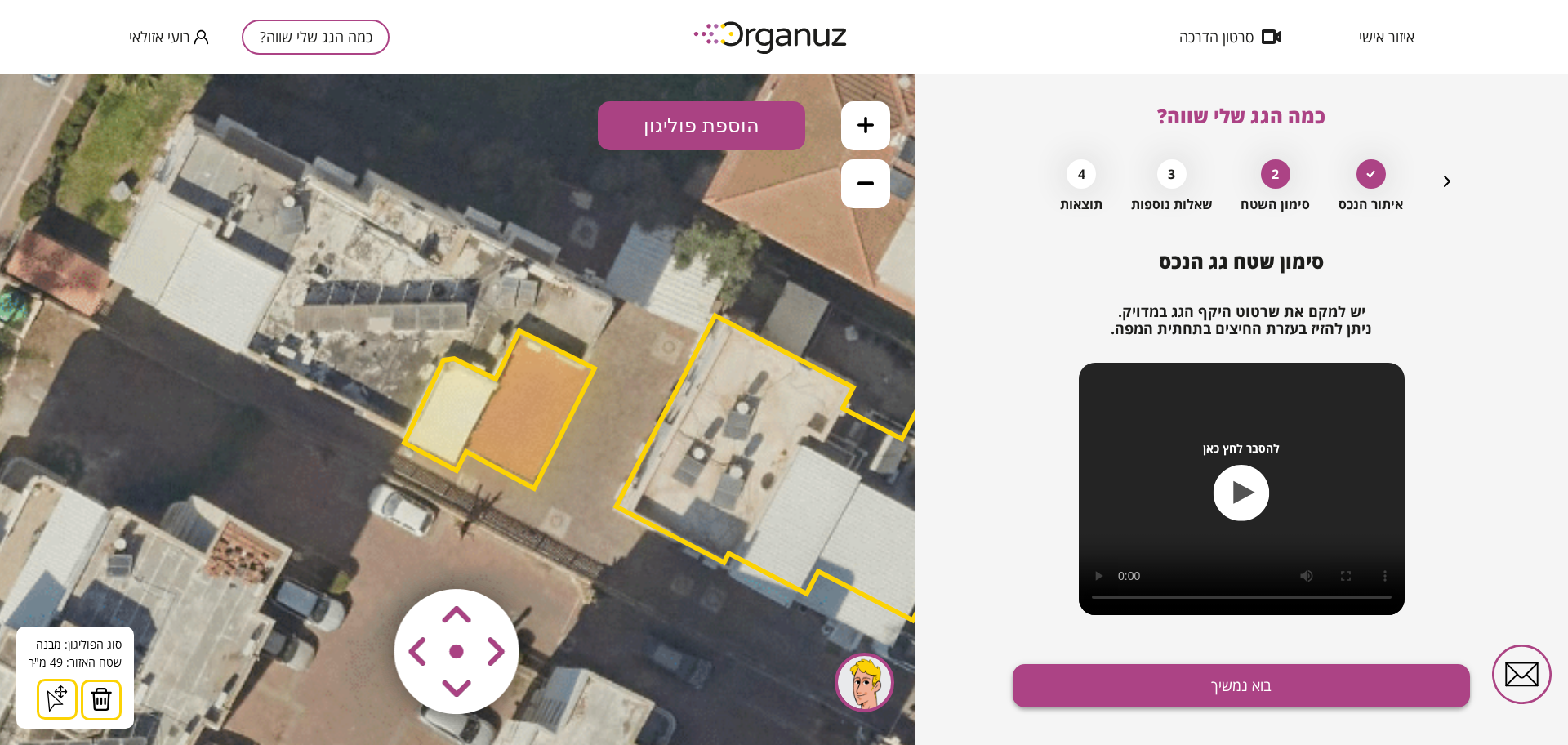
click at [1301, 687] on button "בוא נמשיך" at bounding box center [1241, 685] width 457 height 43
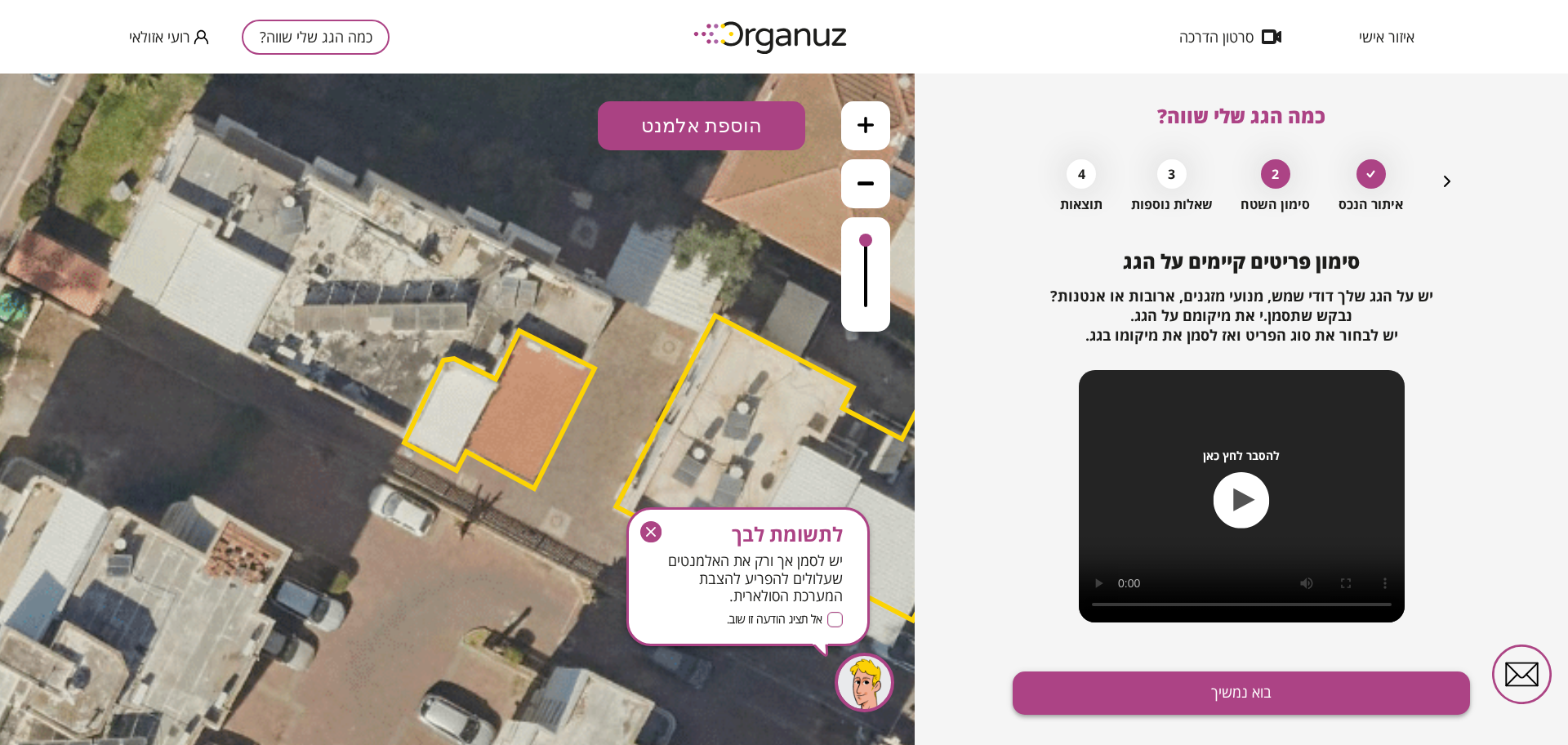
click at [1301, 695] on button "בוא נמשיך" at bounding box center [1241, 692] width 457 height 43
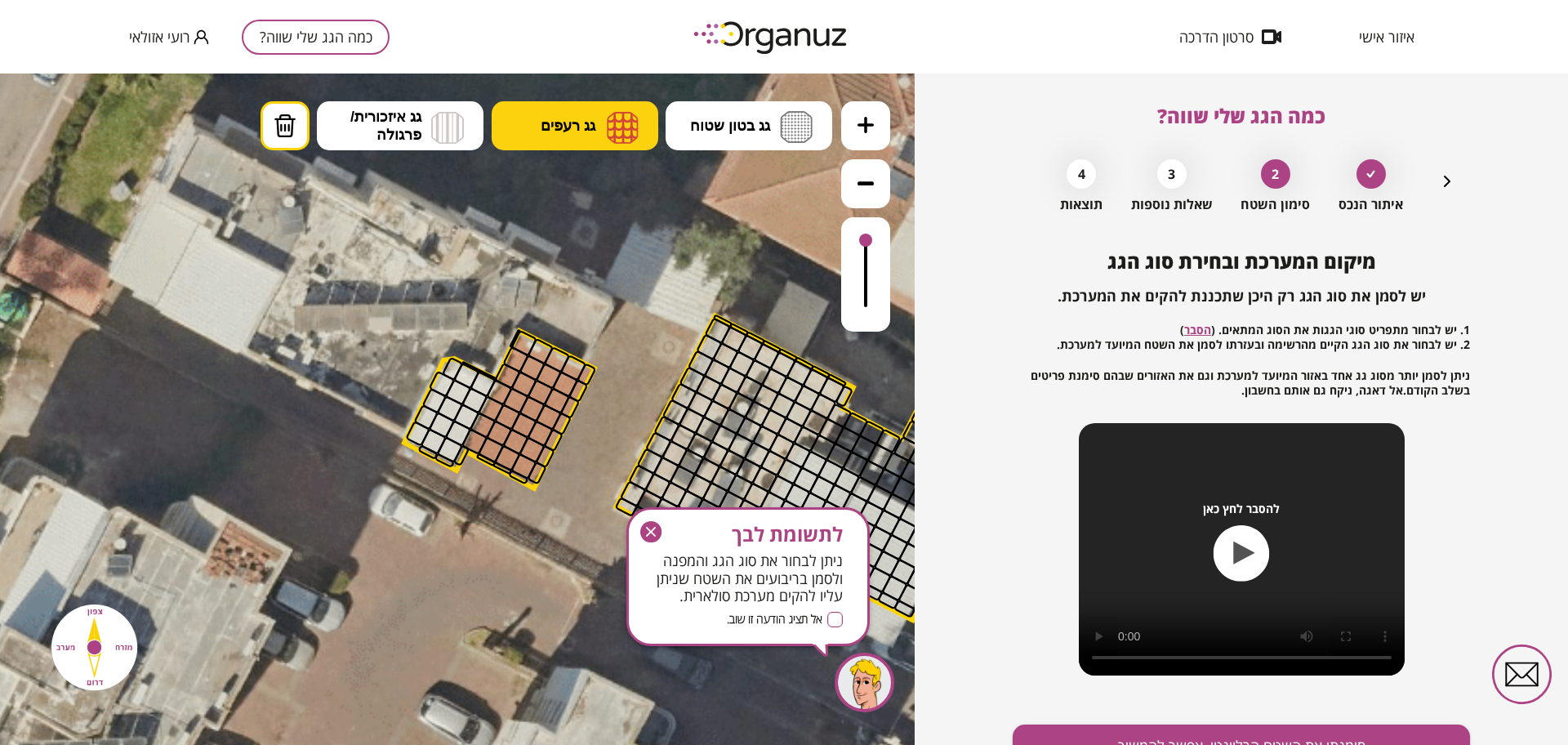
click at [594, 127] on span "גג רעפים" at bounding box center [568, 125] width 55 height 18
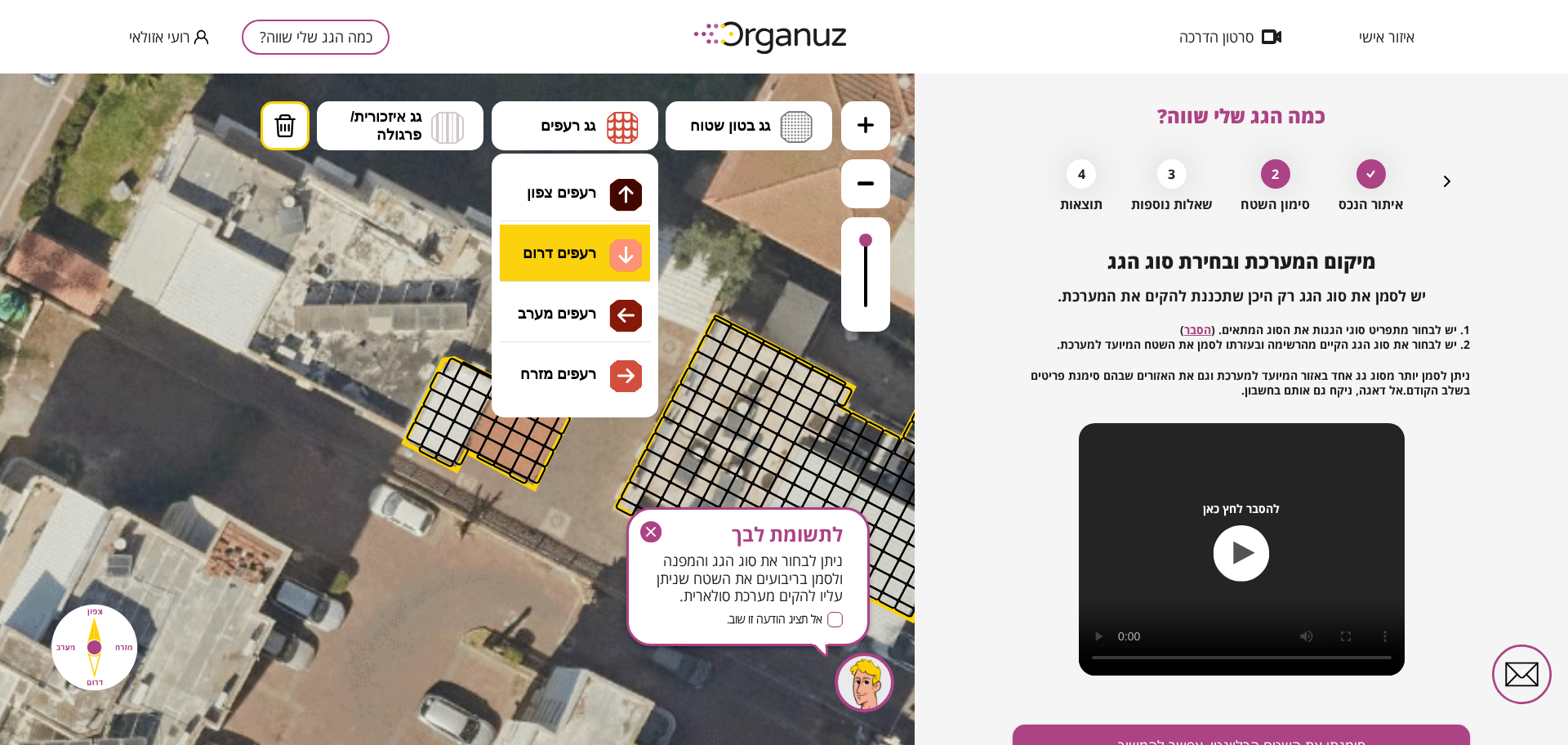
click at [608, 259] on div ".st0 { fill: #FFFFFF; } 49" at bounding box center [457, 409] width 915 height 671
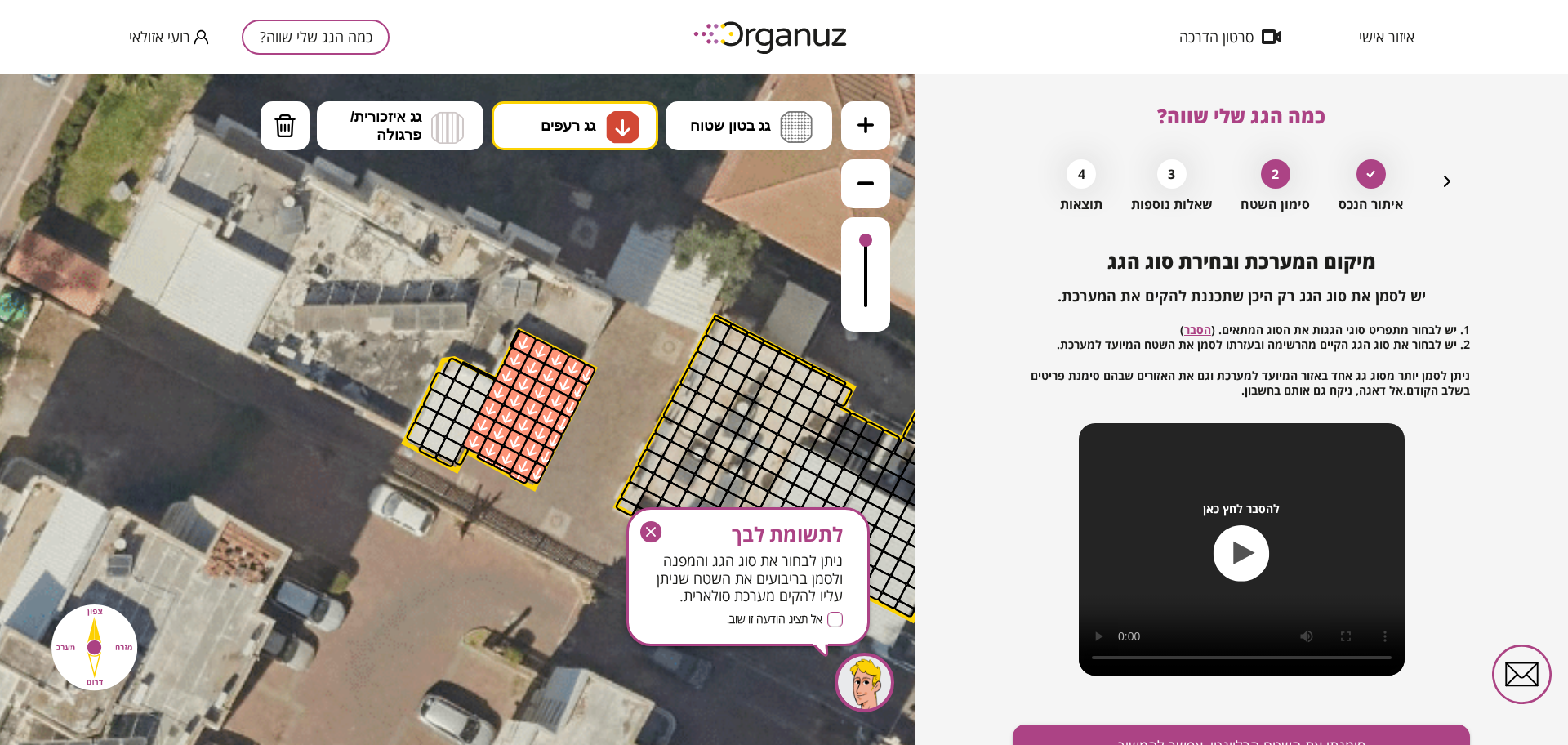
drag, startPoint x: 527, startPoint y: 340, endPoint x: 507, endPoint y: 470, distance: 131.5
click at [381, 151] on ul "גג בטון שטוח מפלס א א מפלס ב ב מפלס ג ג גג רעפים רעפים צפון" at bounding box center [546, 127] width 573 height 53
click at [367, 96] on icon at bounding box center [578, 363] width 2701 height 2702
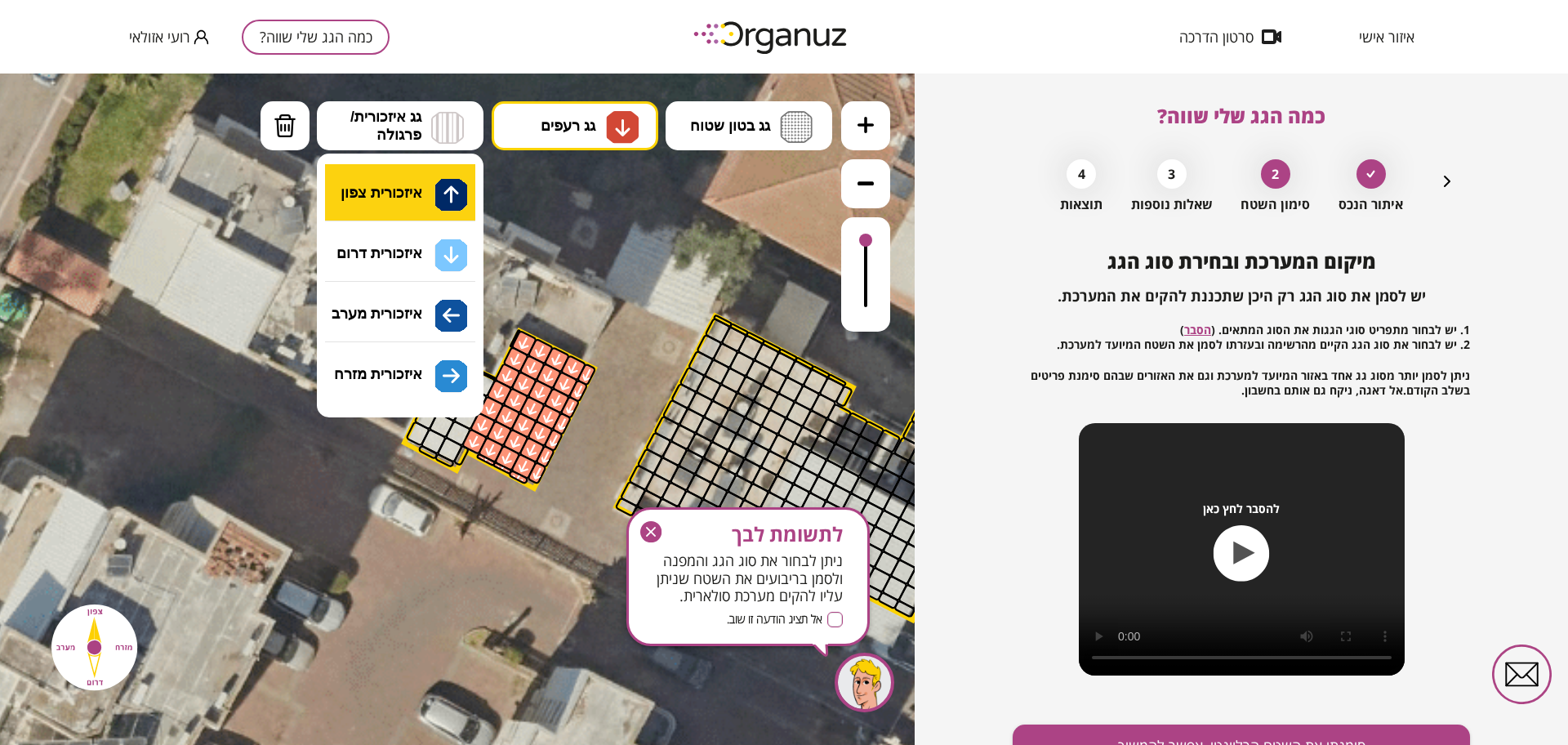
drag, startPoint x: 379, startPoint y: 145, endPoint x: 393, endPoint y: 166, distance: 25.2
click at [380, 145] on button "גג איזכורית/ פרגולה" at bounding box center [400, 125] width 166 height 49
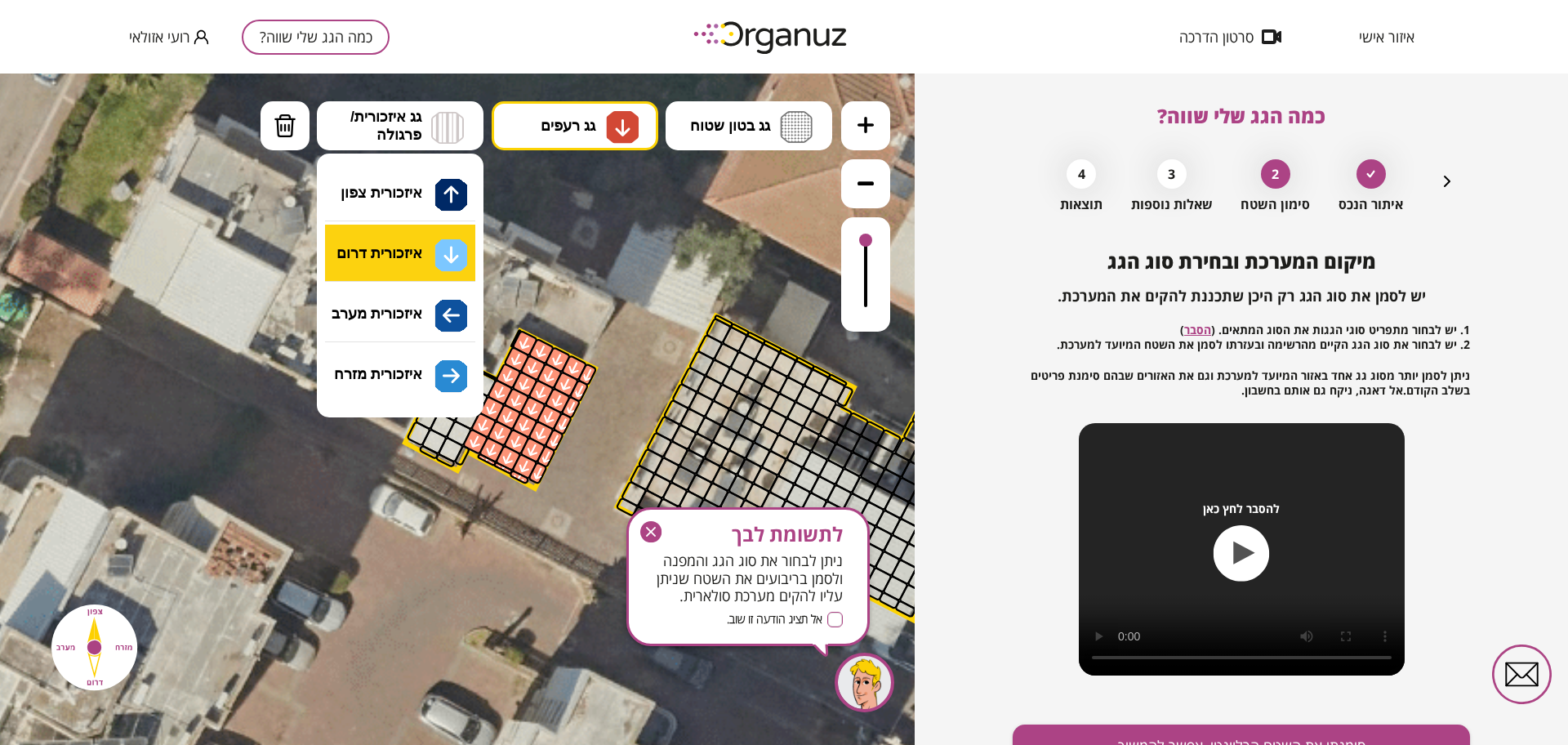
click at [409, 247] on div ".st0 { fill: #FFFFFF; } 49" at bounding box center [457, 409] width 915 height 671
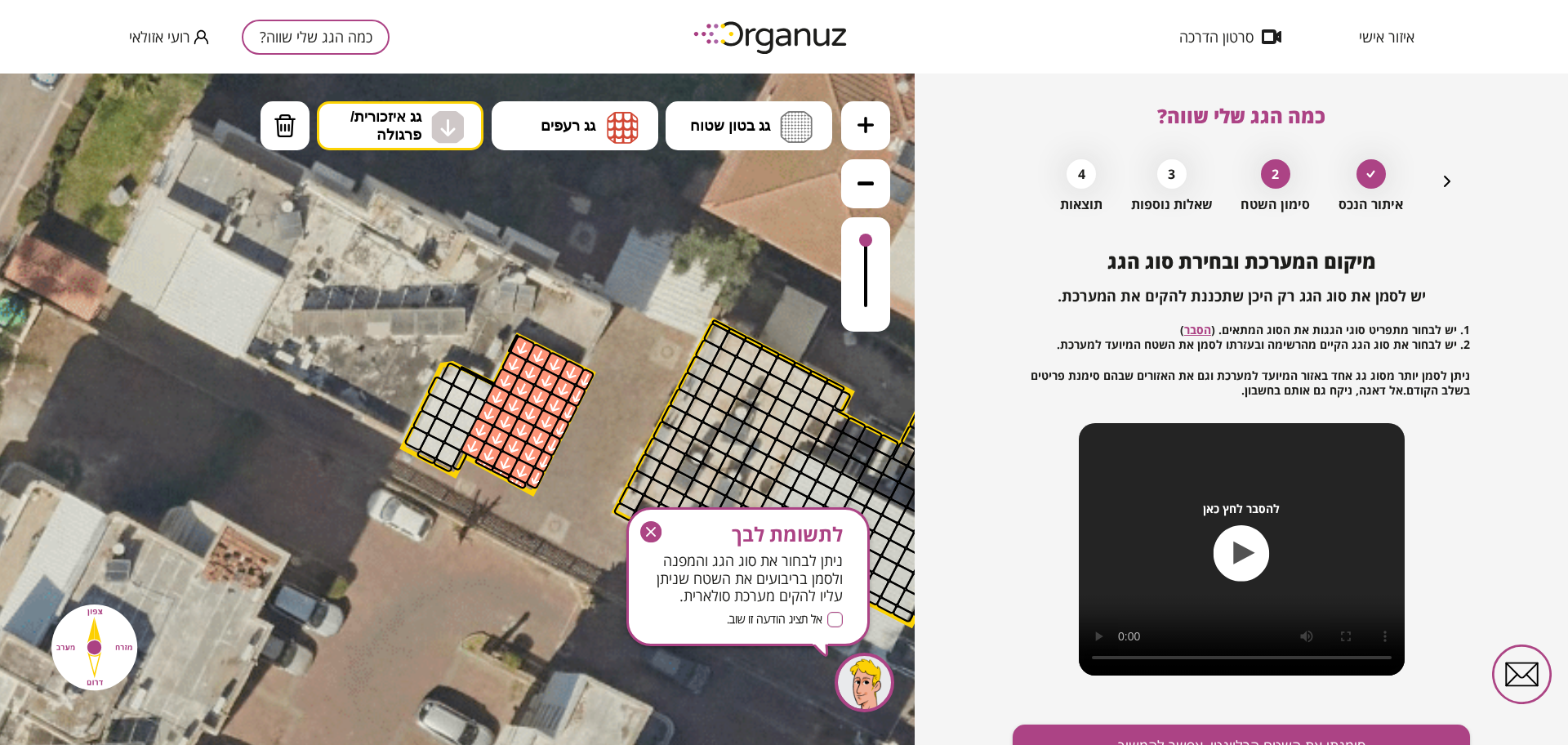
drag, startPoint x: 483, startPoint y: 367, endPoint x: 472, endPoint y: 398, distance: 32.9
click at [472, 398] on icon at bounding box center [577, 368] width 2701 height 2702
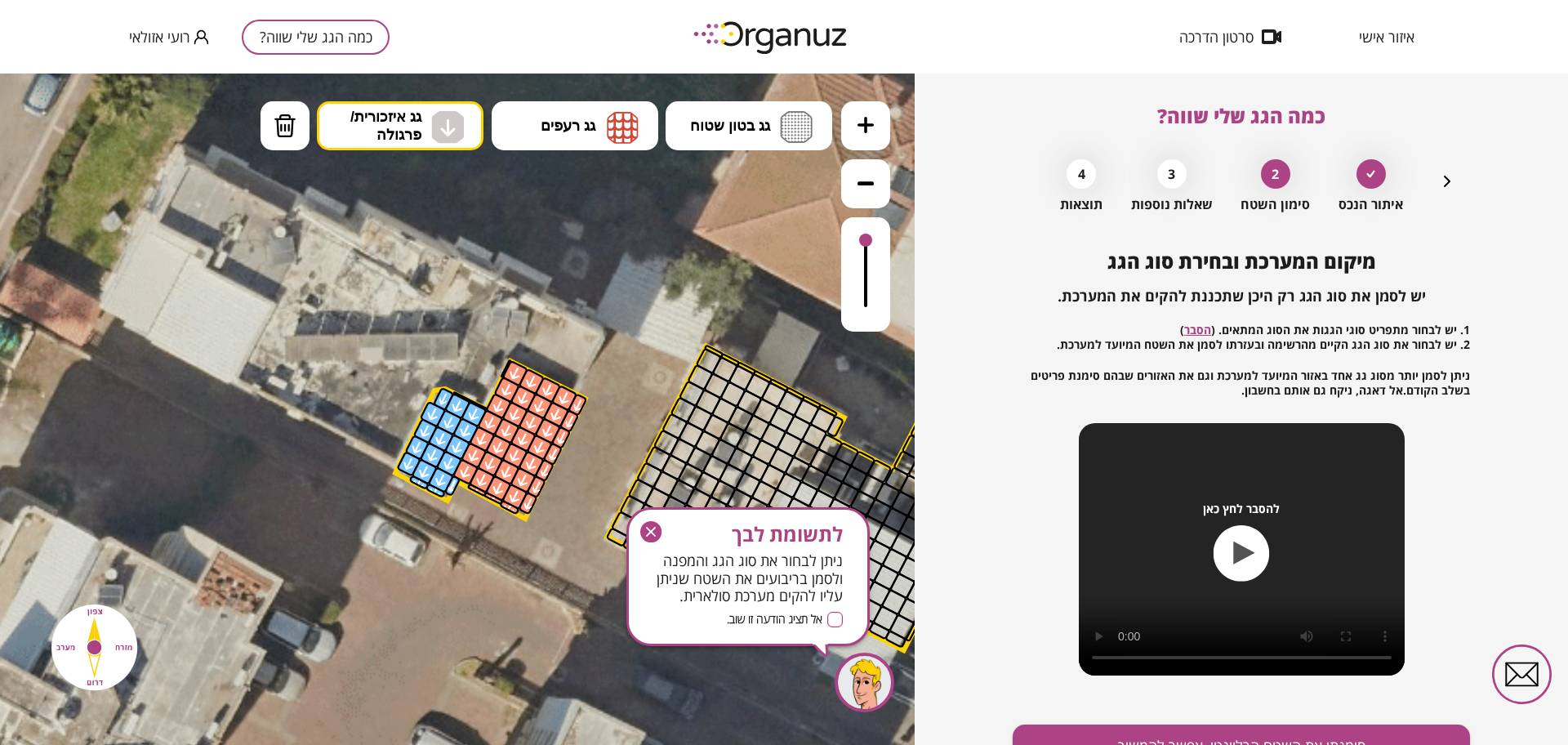
drag, startPoint x: 473, startPoint y: 412, endPoint x: 412, endPoint y: 444, distance: 68.9
drag, startPoint x: 453, startPoint y: 412, endPoint x: 473, endPoint y: 400, distance: 23.3
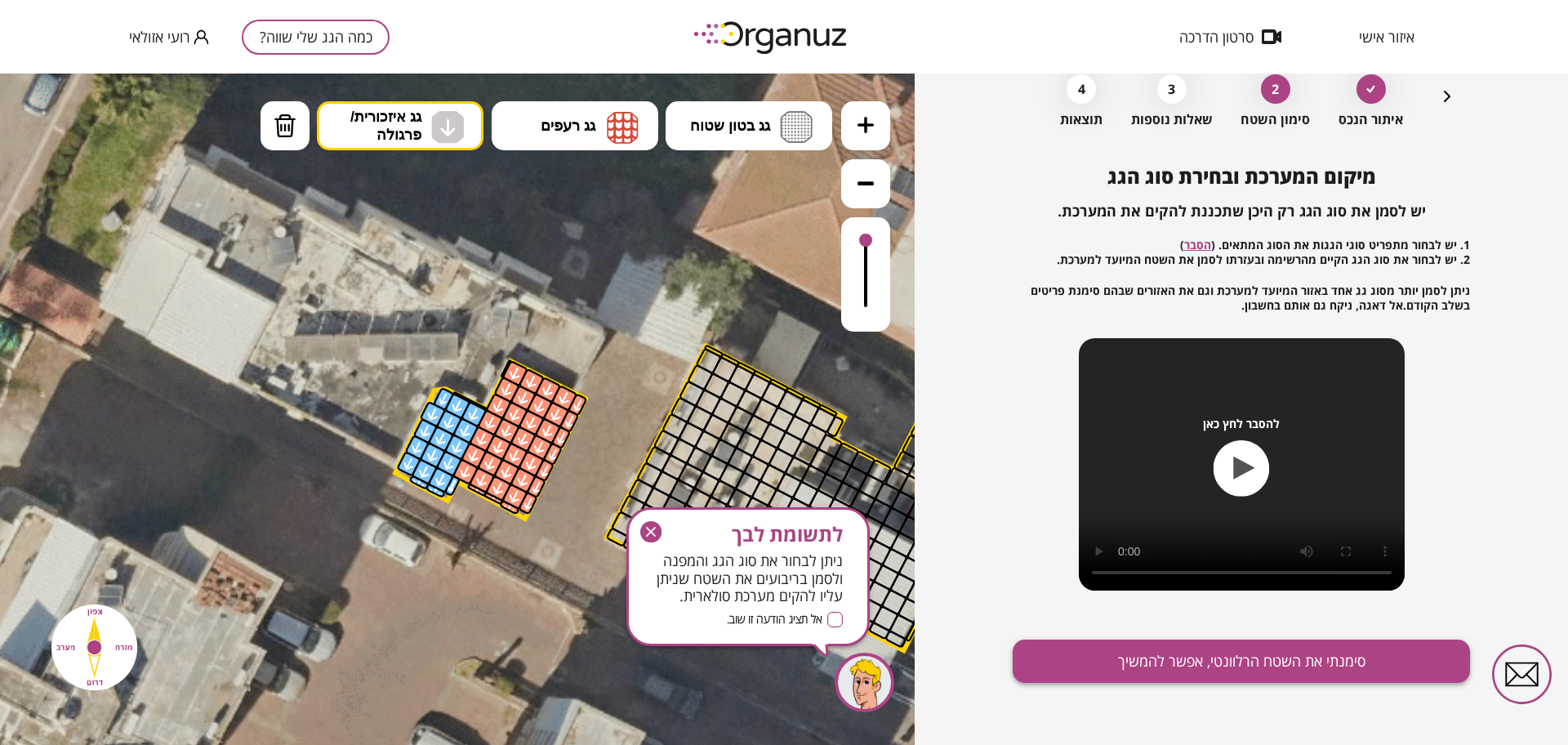
click at [1206, 678] on button "סימנתי את השטח הרלוונטי, אפשר להמשיך" at bounding box center [1241, 660] width 457 height 43
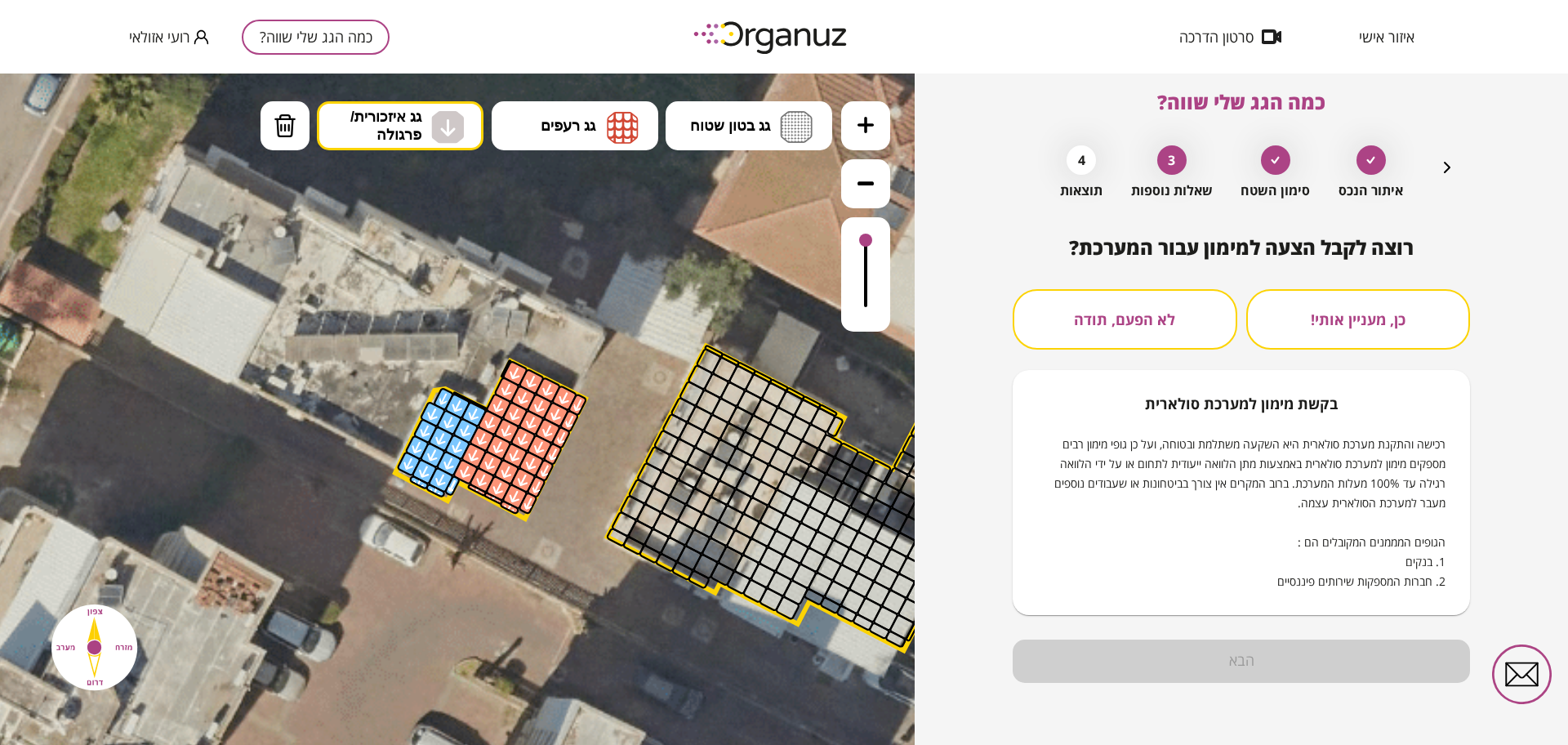
click at [1090, 306] on button "לא הפעם, תודה" at bounding box center [1124, 320] width 224 height 61
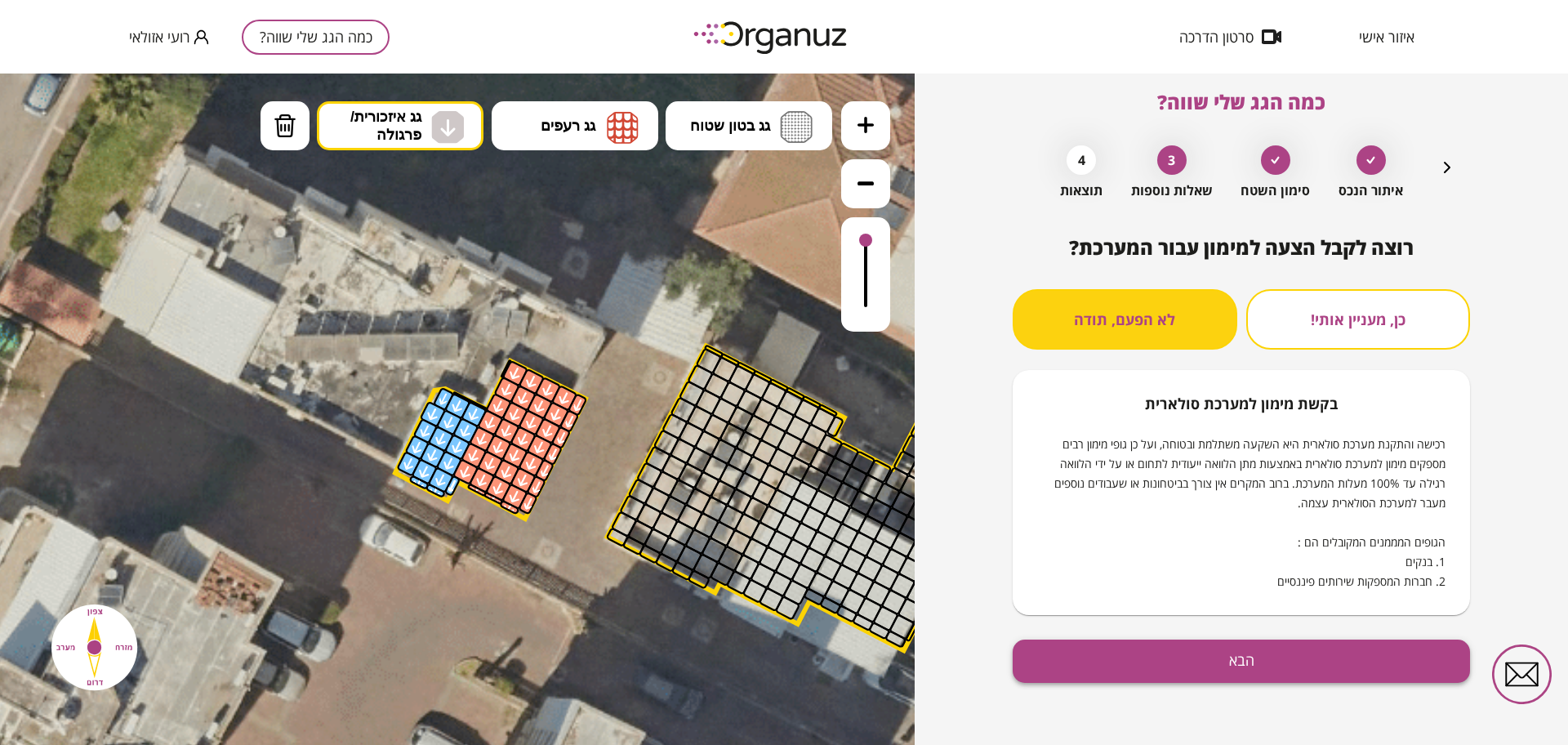
click at [1165, 663] on button "הבא" at bounding box center [1241, 660] width 457 height 43
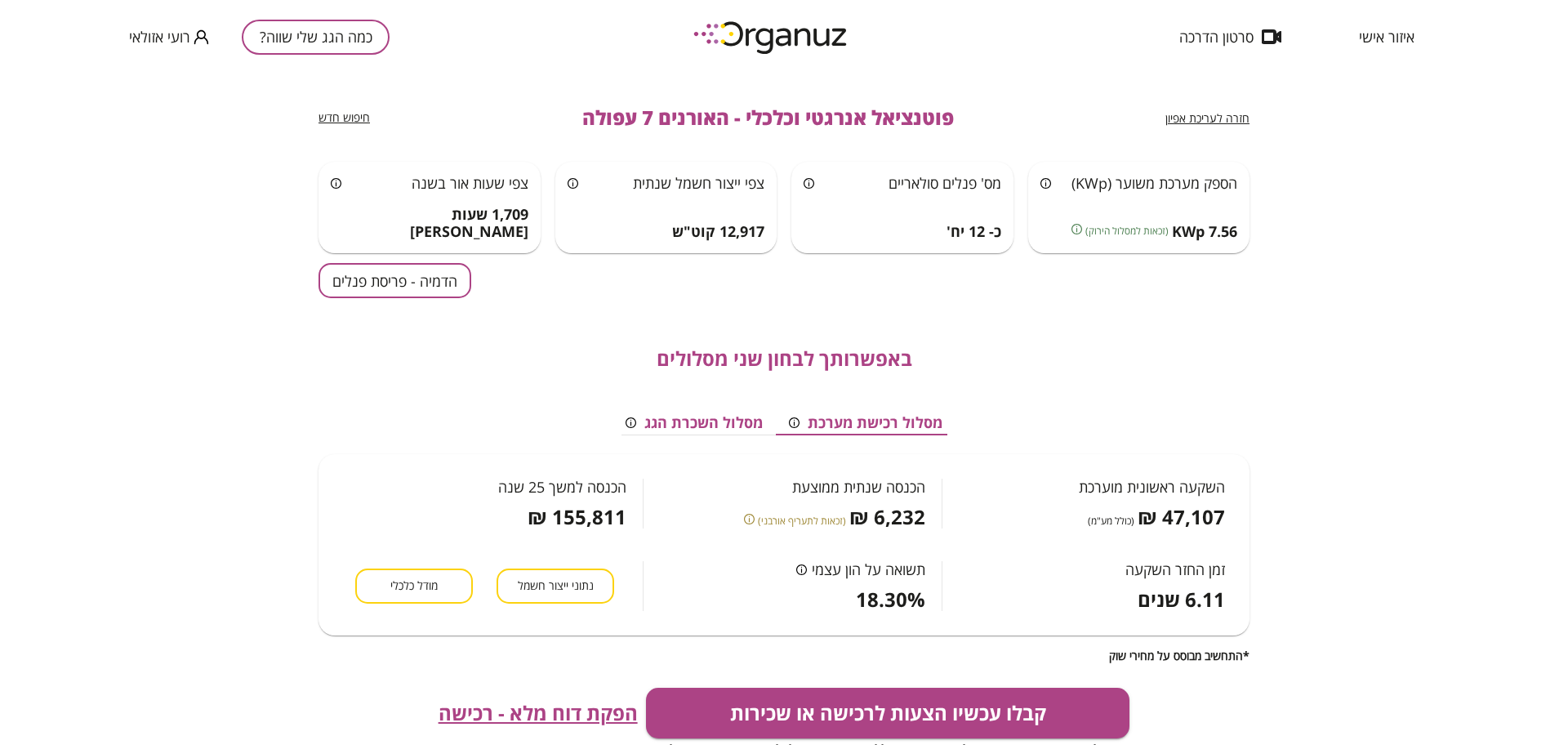
click at [362, 288] on button "הדמיה - פריסת פנלים" at bounding box center [395, 281] width 153 height 35
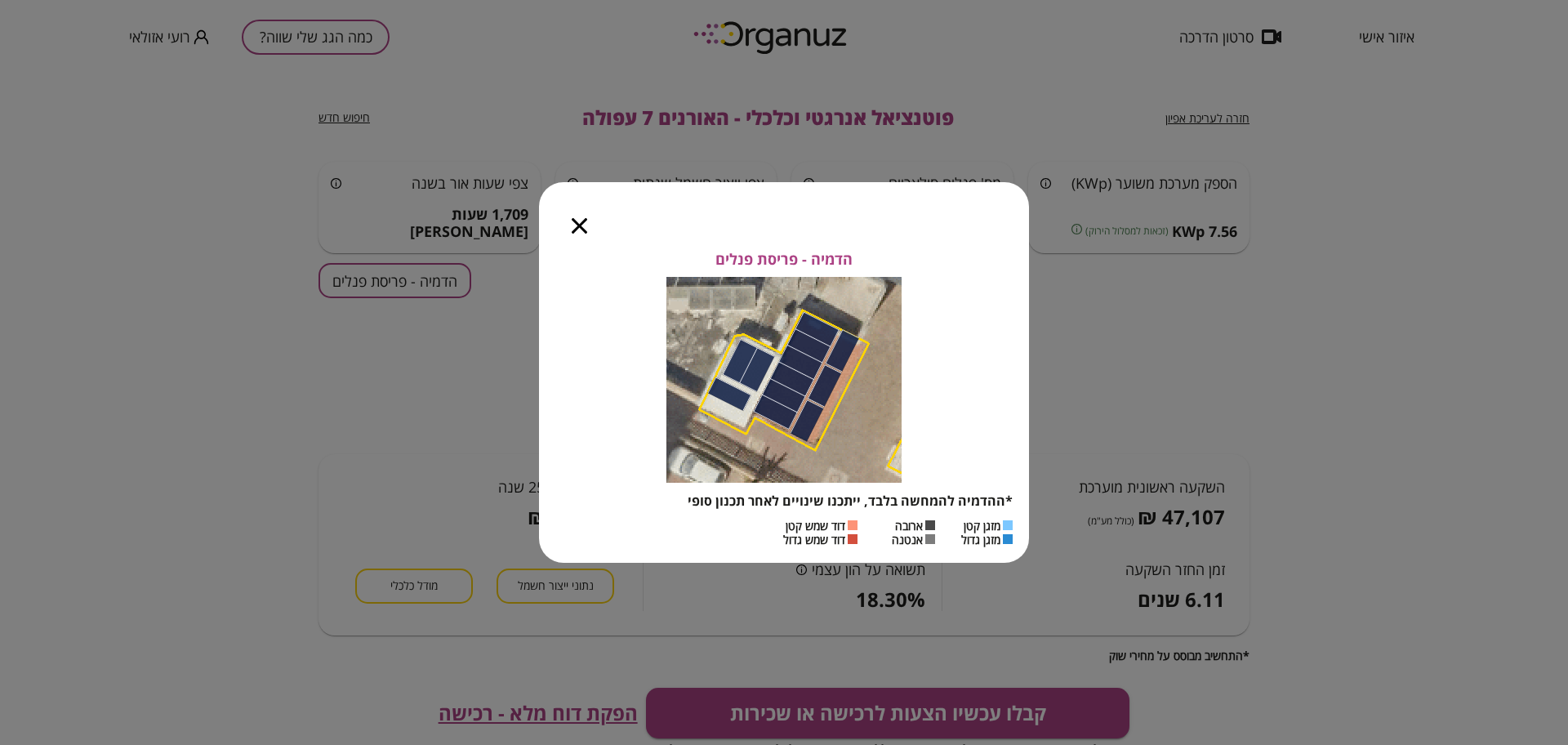
click at [577, 215] on div at bounding box center [579, 217] width 81 height 69
click at [582, 225] on icon "button" at bounding box center [579, 225] width 15 height 15
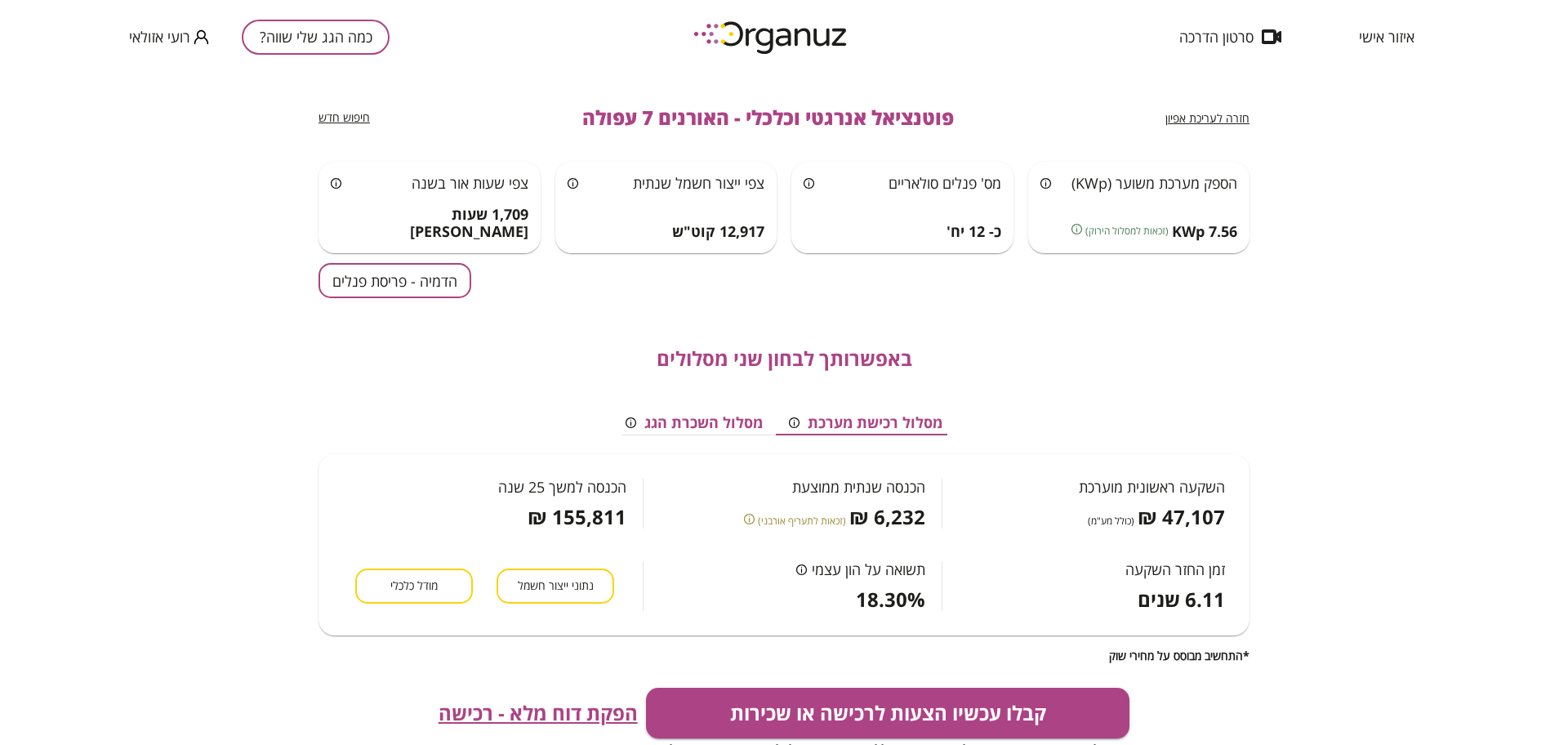
click at [541, 711] on span "הפקת דוח מלא - רכישה" at bounding box center [538, 712] width 199 height 23
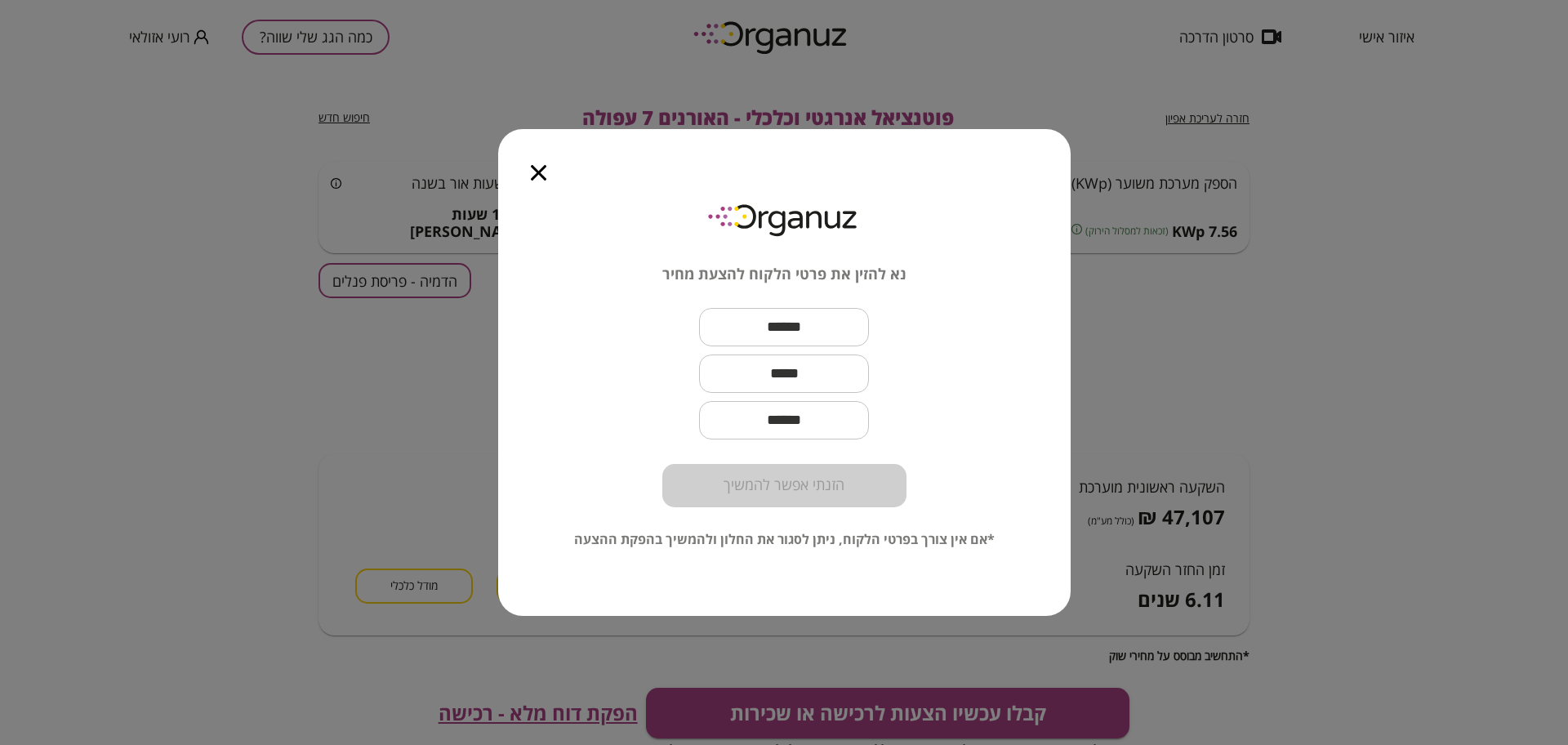
click at [536, 166] on icon "button" at bounding box center [538, 172] width 15 height 15
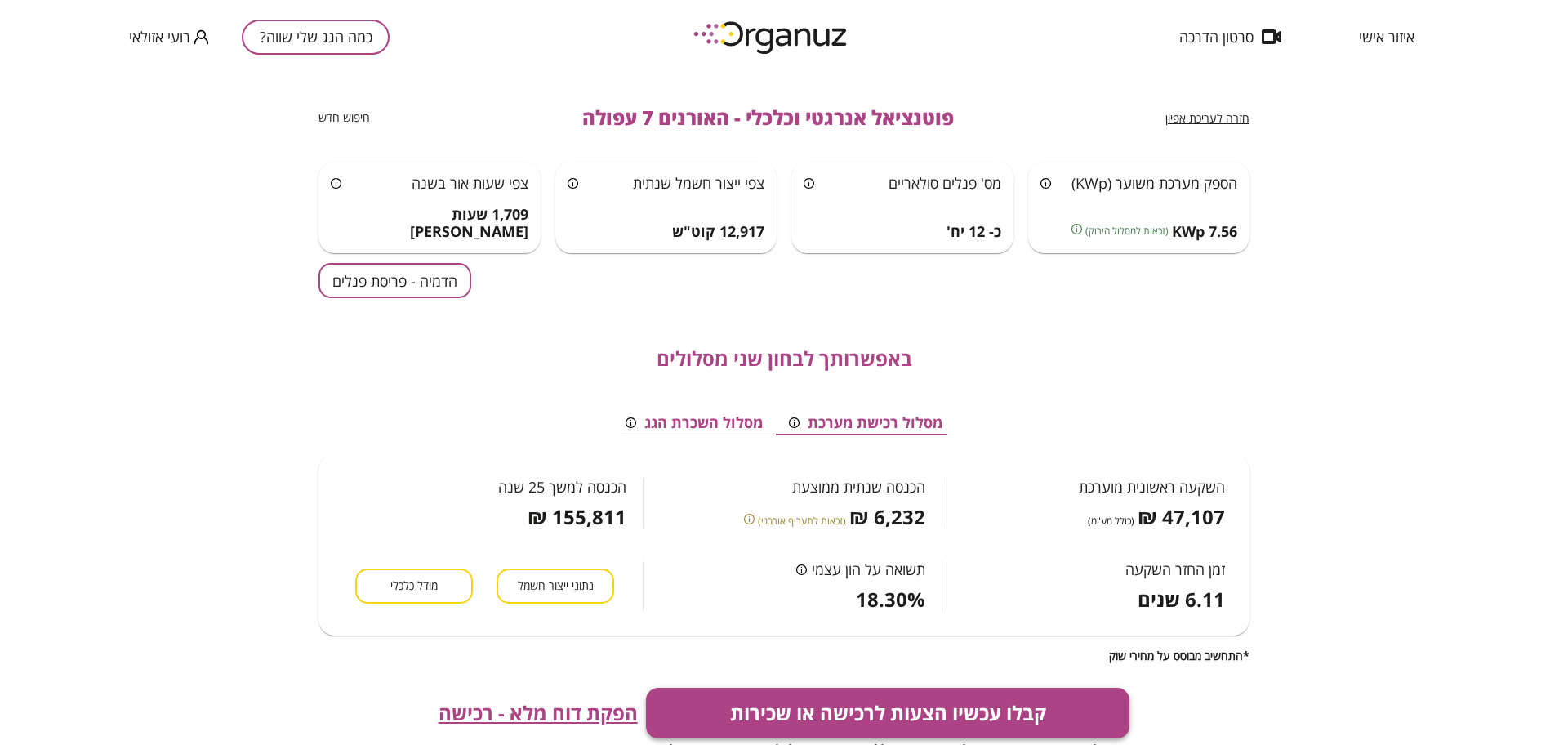
click at [839, 695] on button "קבלו עכשיו הצעות לרכישה או שכירות" at bounding box center [888, 713] width 484 height 50
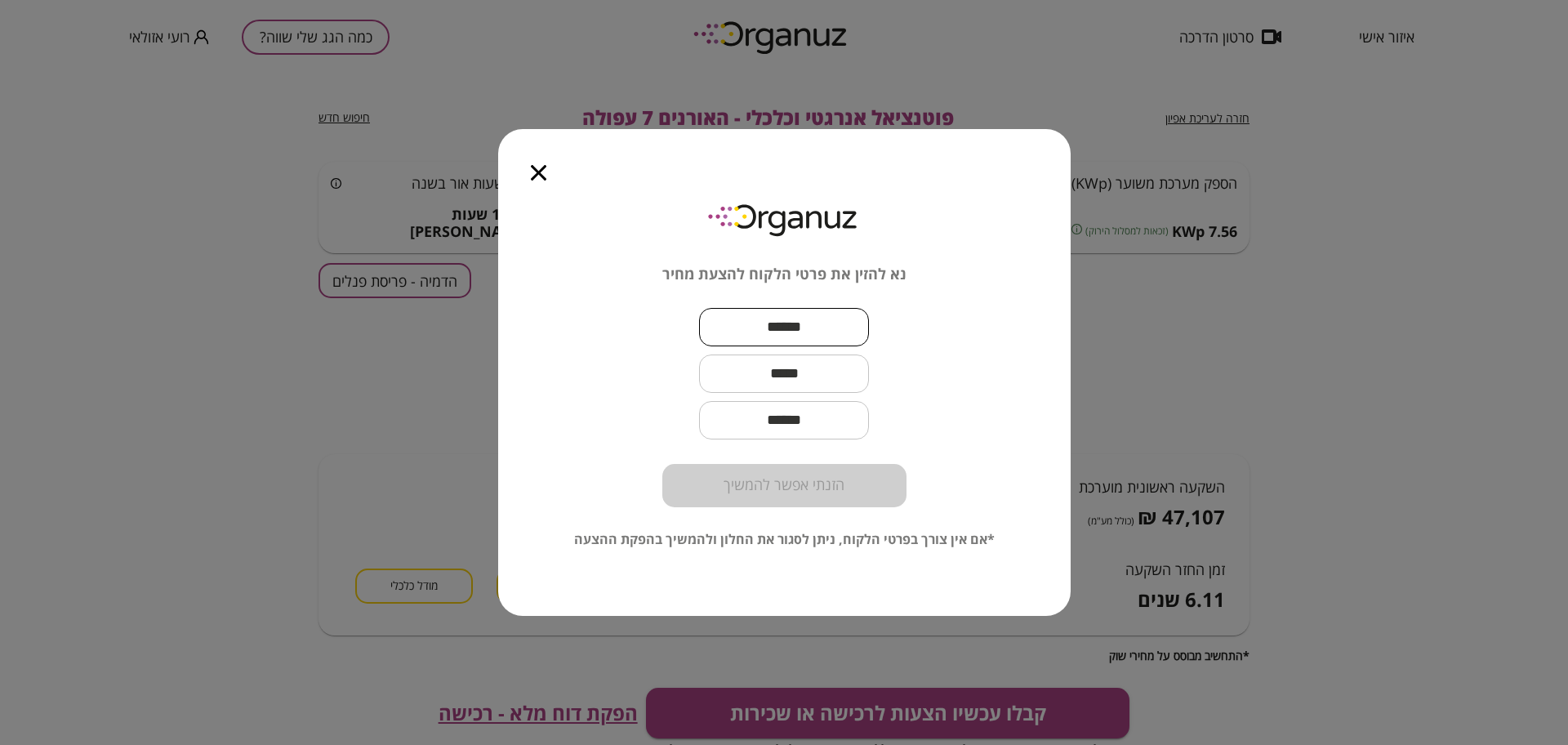
click at [806, 314] on input "text" at bounding box center [784, 326] width 170 height 48
paste input "**********"
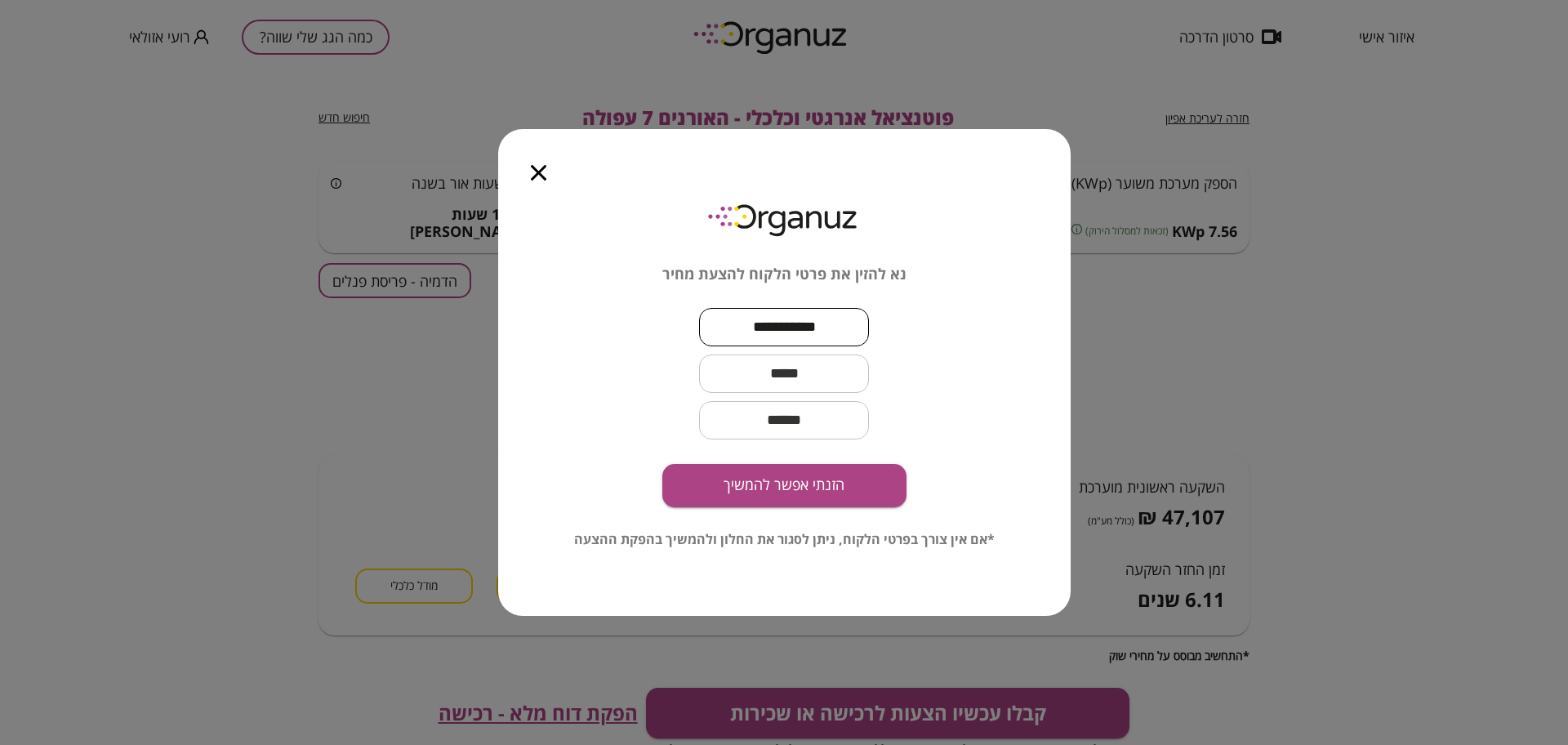
type input "**********"
click at [733, 377] on input "text" at bounding box center [784, 373] width 170 height 48
paste input "**********"
type input "**********"
click at [845, 486] on button "הזנתי אפשר להמשיך" at bounding box center [784, 485] width 244 height 43
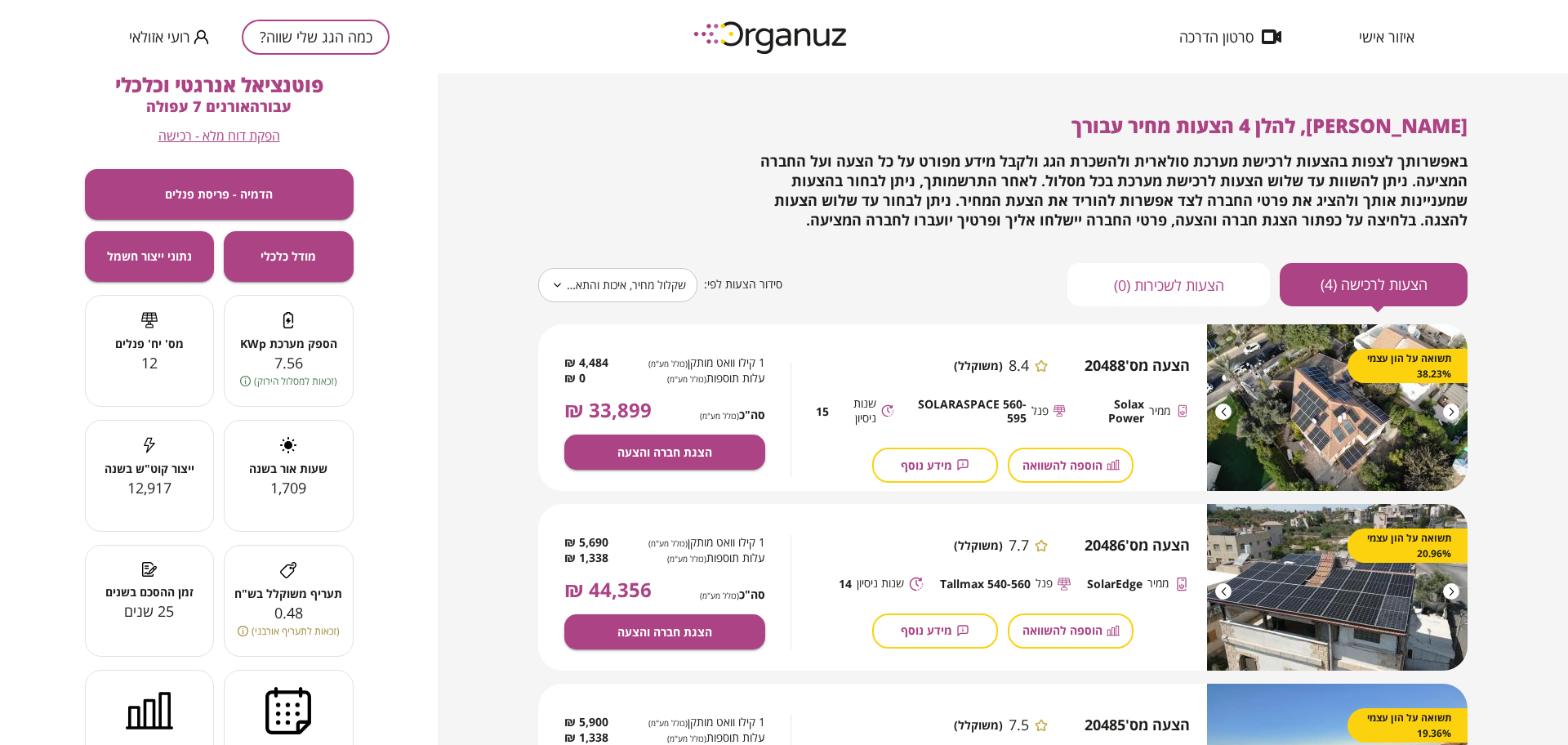
click at [680, 258] on div "**********" at bounding box center [1002, 210] width 929 height 192
click at [625, 279] on body "**********" at bounding box center [784, 372] width 1568 height 745
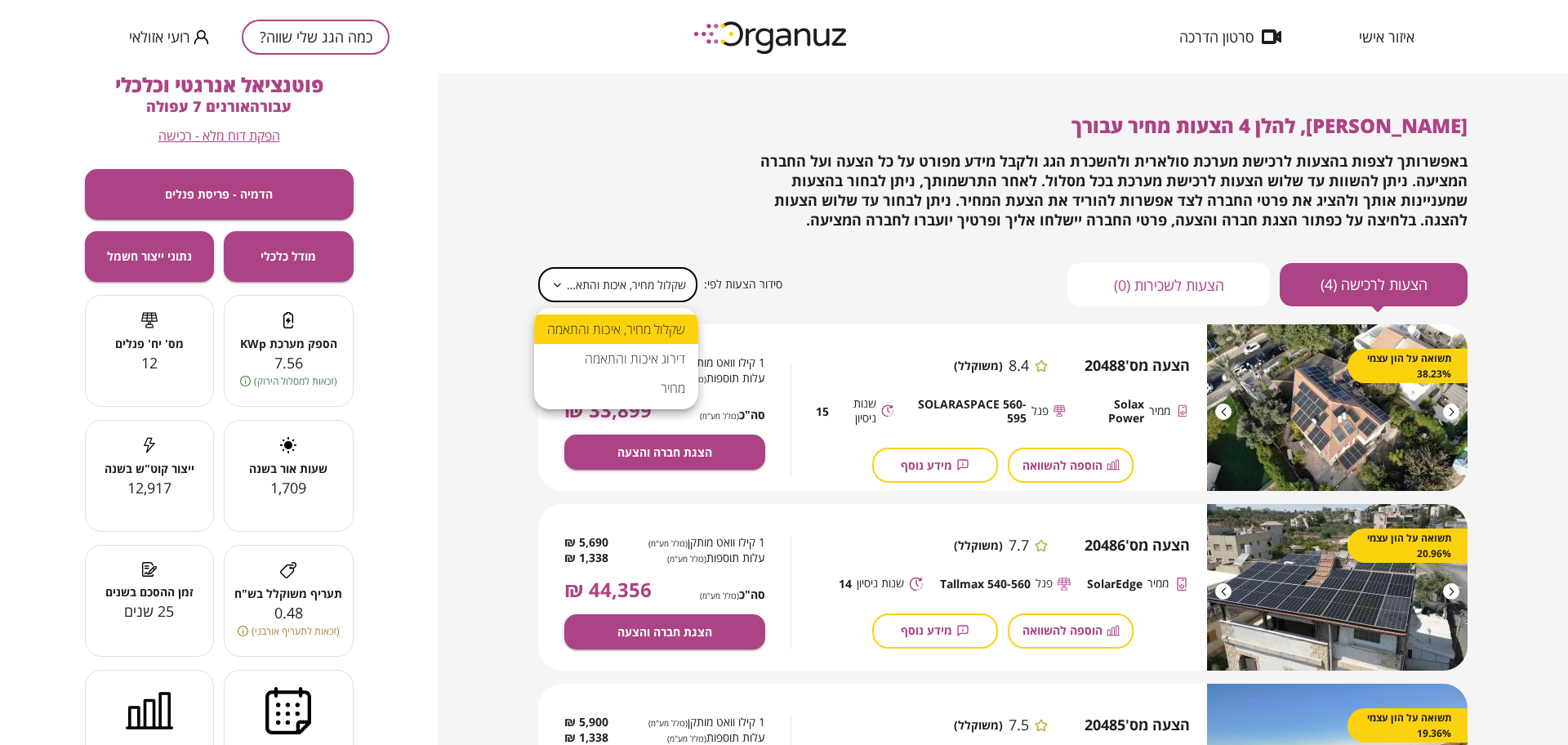
click at [655, 382] on li "מחיר" at bounding box center [615, 388] width 164 height 29
type input "*****"
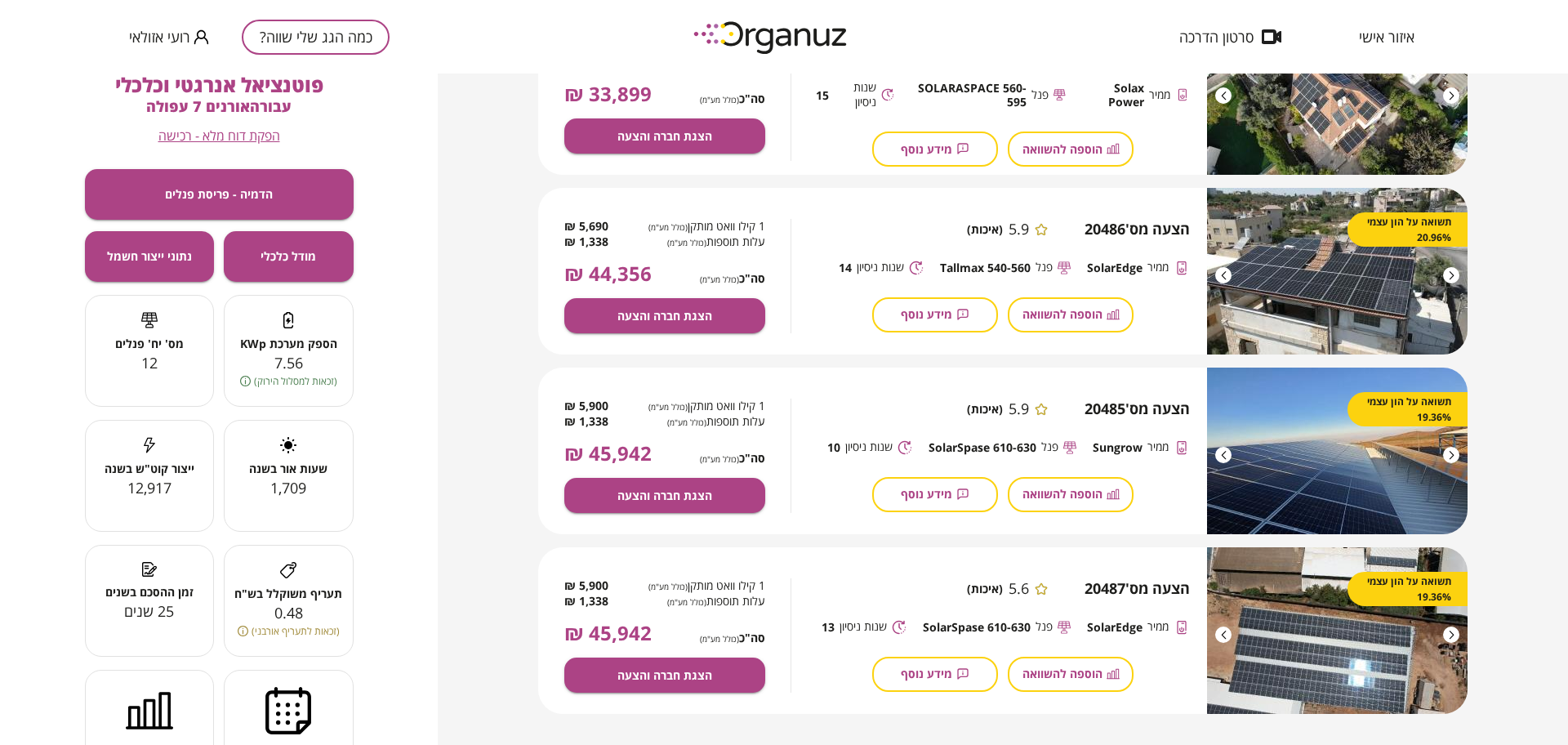
scroll to position [326, 0]
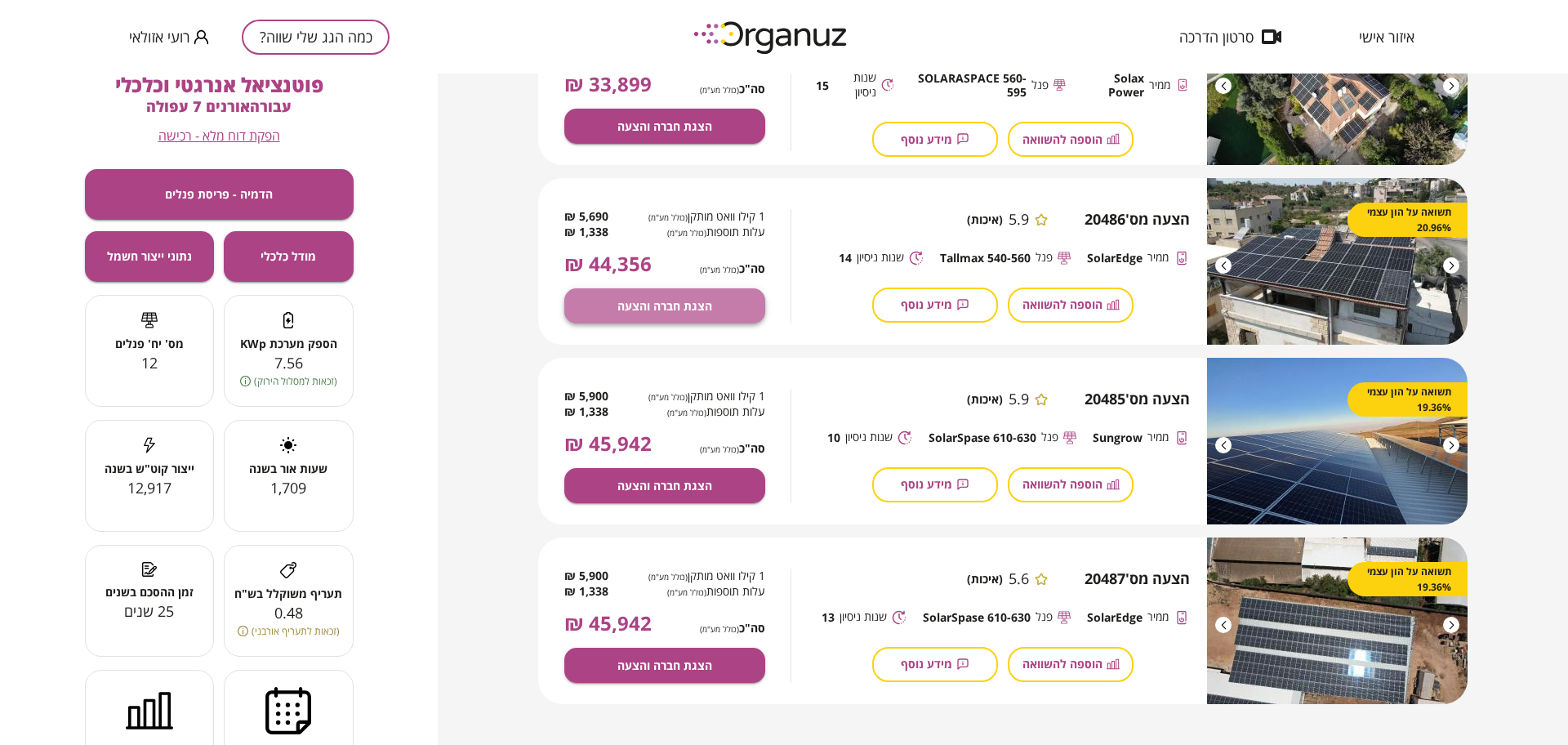
click at [672, 304] on span "הצגת חברה והצעה" at bounding box center [664, 305] width 95 height 14
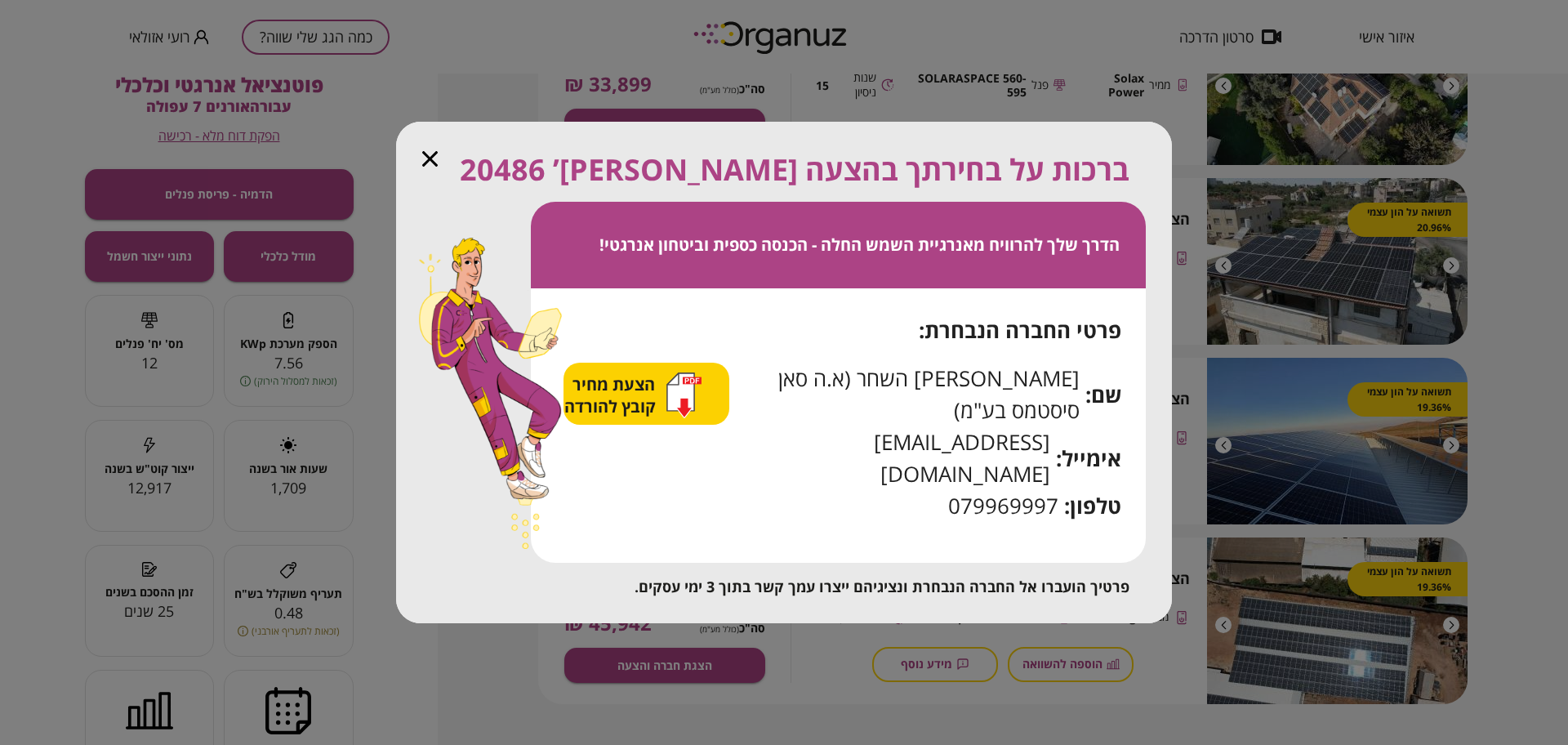
click at [660, 417] on span "הצעת מחיר קובץ להורדה" at bounding box center [612, 395] width 96 height 44
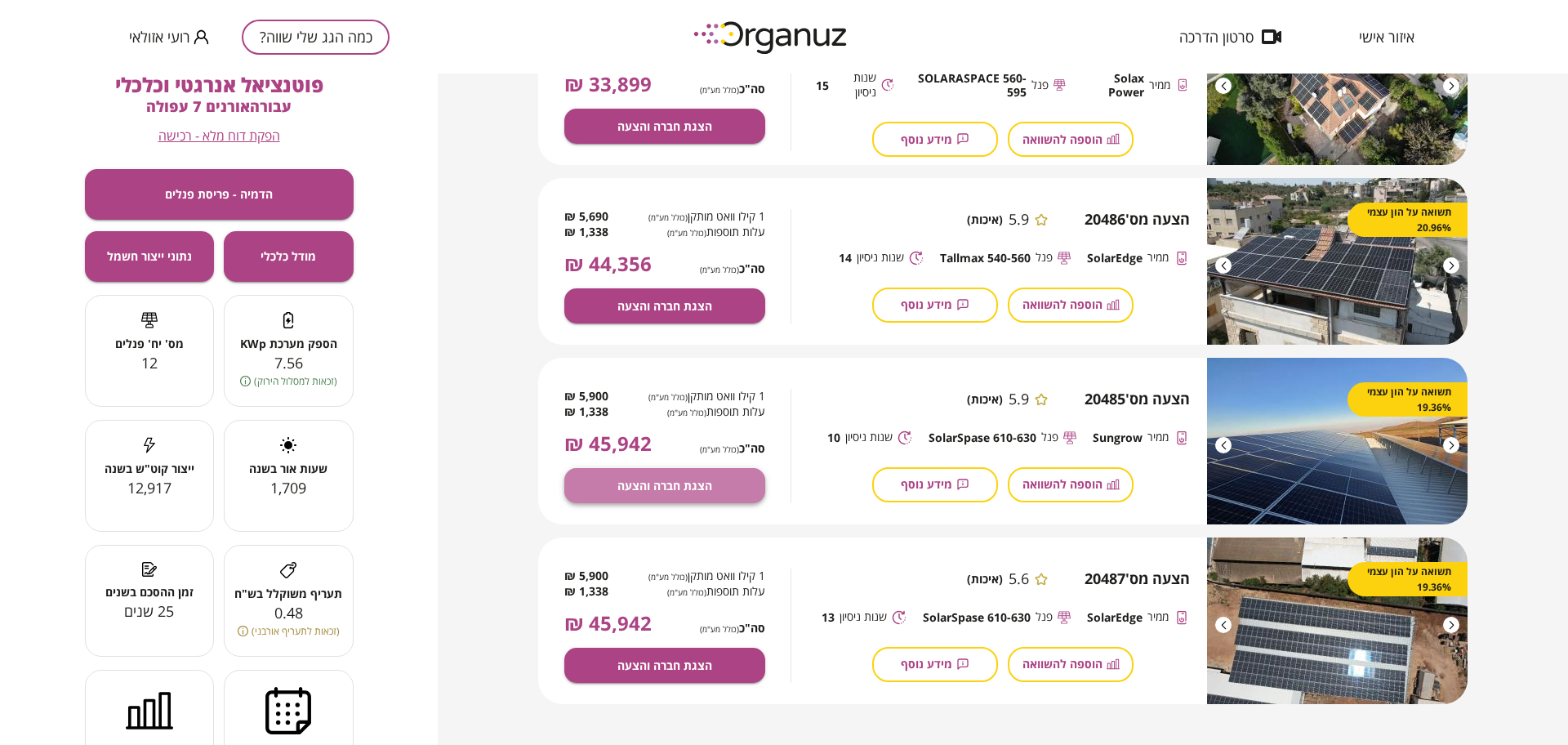
click at [664, 483] on span "הצגת חברה והצעה" at bounding box center [664, 485] width 95 height 14
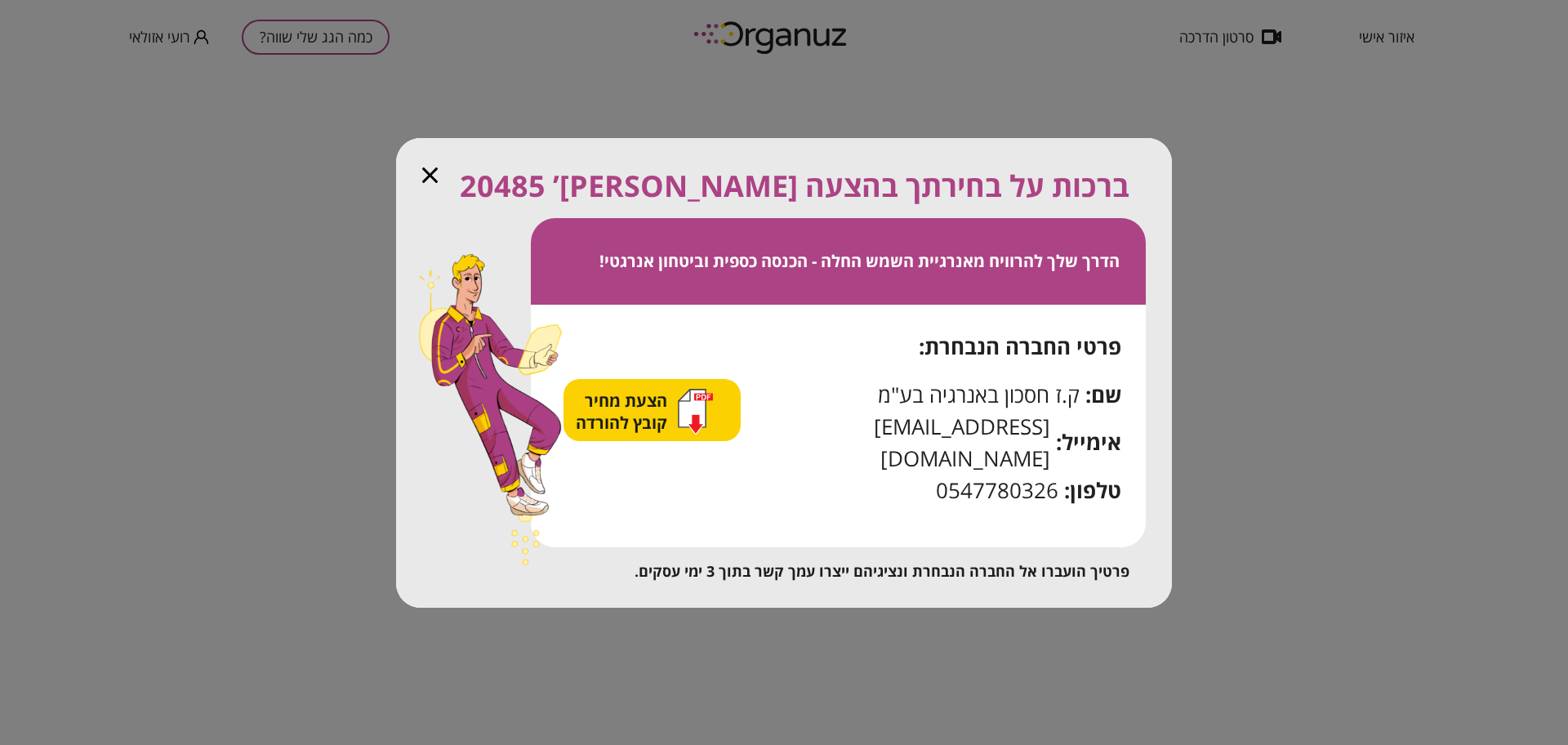
click at [671, 409] on span "הצעת מחיר קובץ להורדה" at bounding box center [624, 411] width 96 height 44
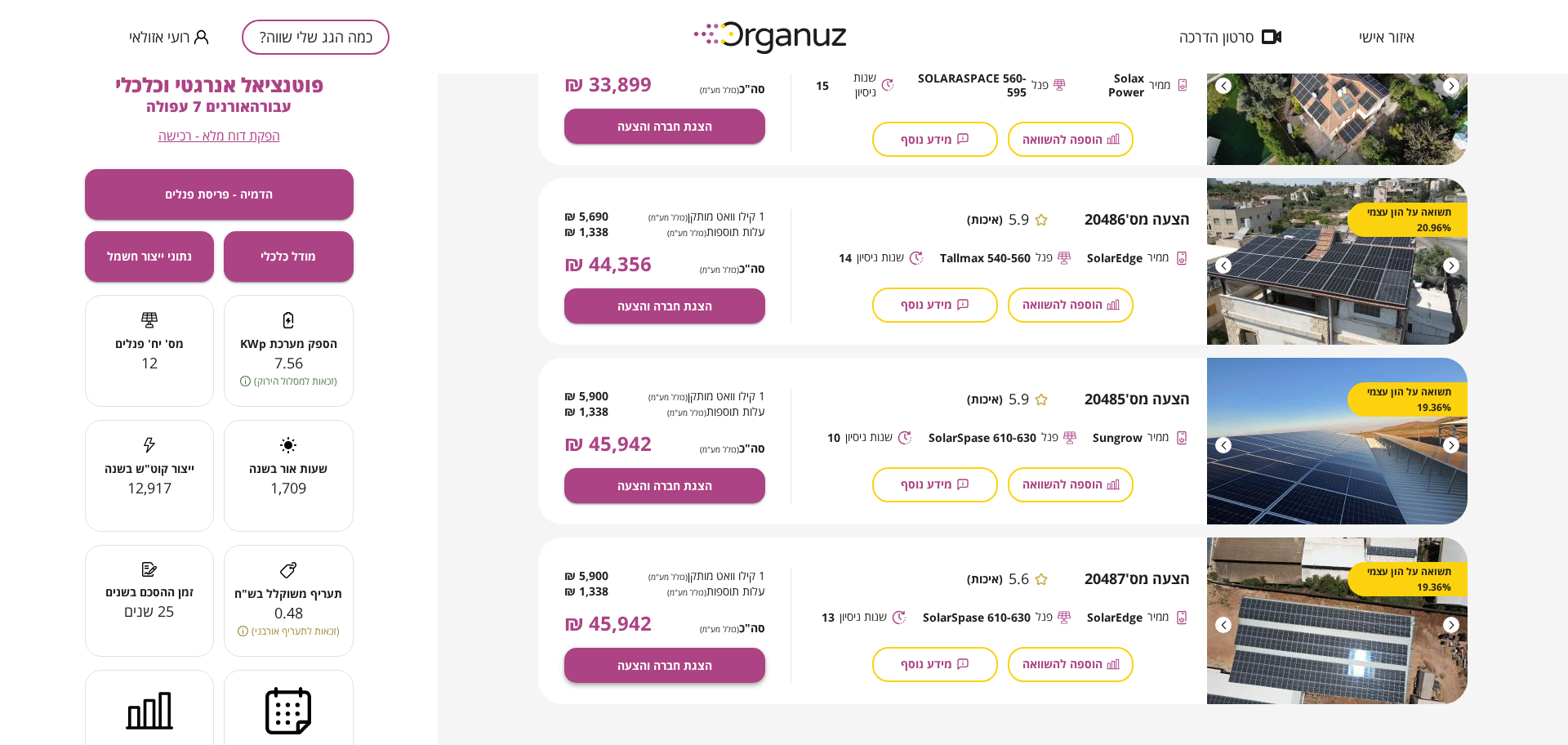
click at [677, 667] on span "הצגת חברה והצעה" at bounding box center [664, 665] width 95 height 14
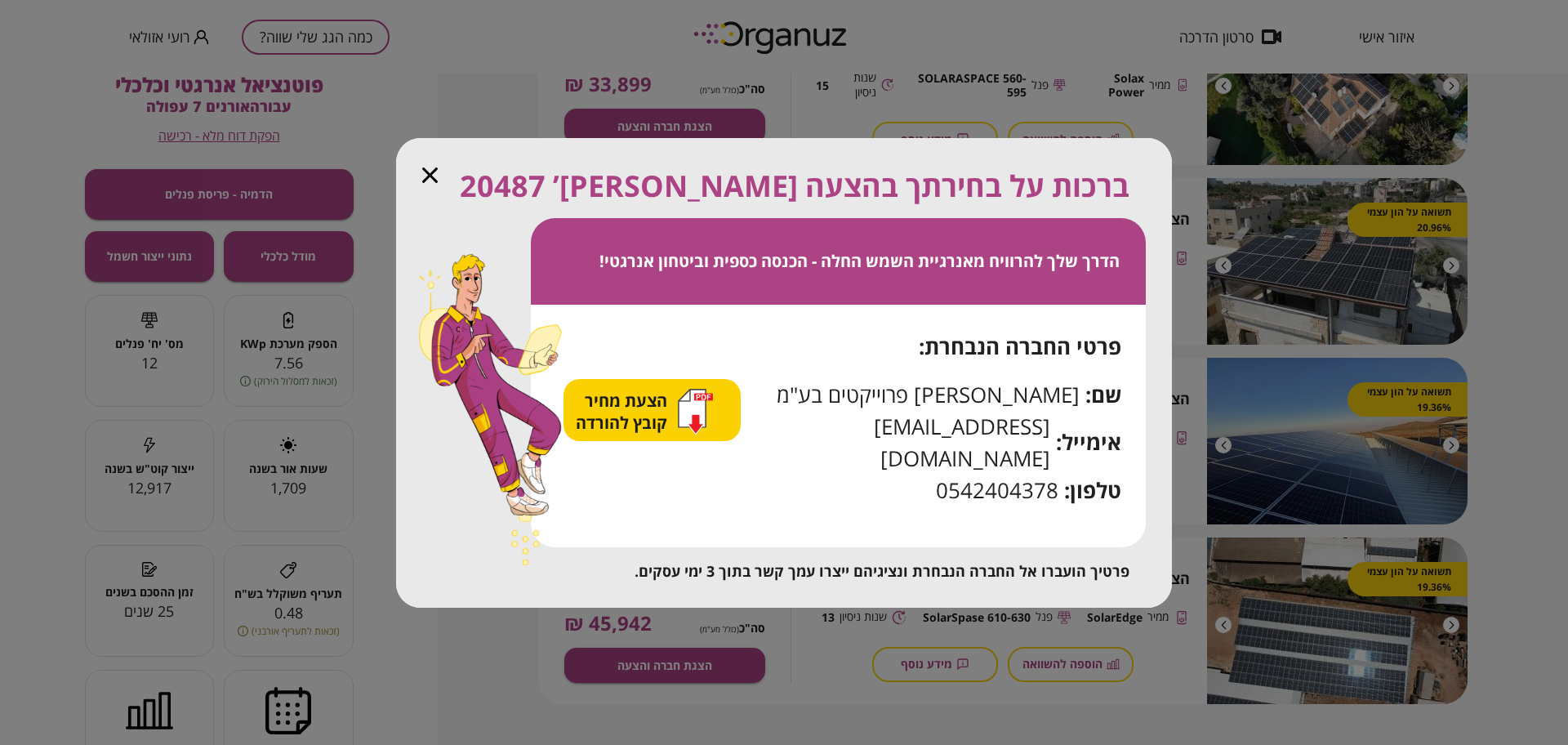
click at [629, 418] on span "הצעת מחיר קובץ להורדה" at bounding box center [624, 411] width 96 height 44
